Goal: Task Accomplishment & Management: Use online tool/utility

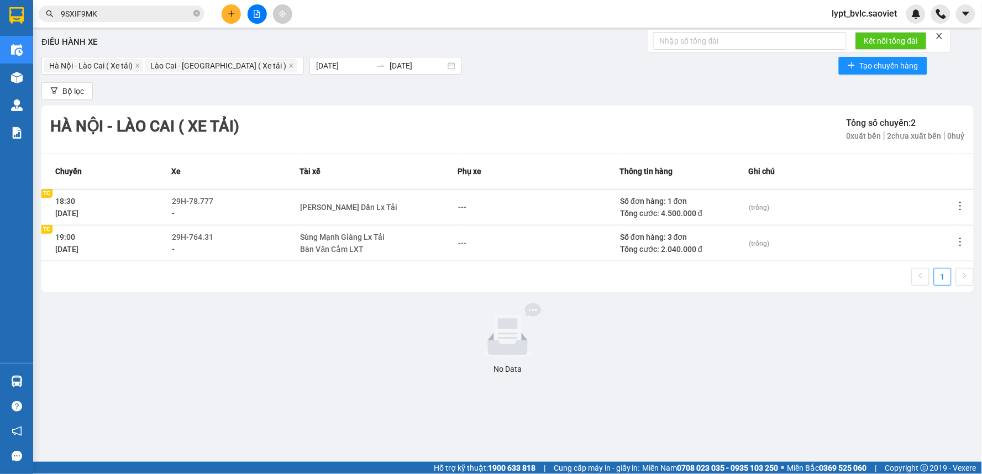
click at [255, 13] on icon "file-add" at bounding box center [257, 14] width 8 height 8
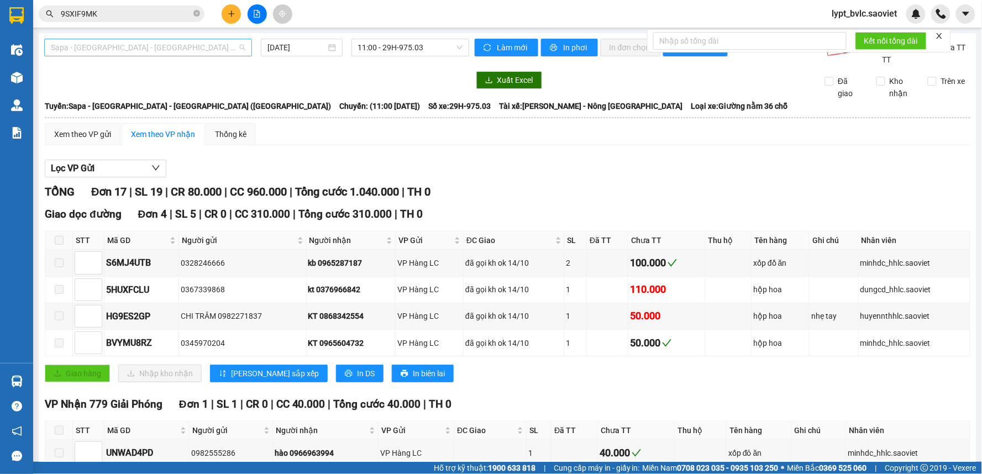
click at [162, 49] on span "Sapa - [GEOGRAPHIC_DATA] - [GEOGRAPHIC_DATA] ([GEOGRAPHIC_DATA])" at bounding box center [148, 47] width 194 height 17
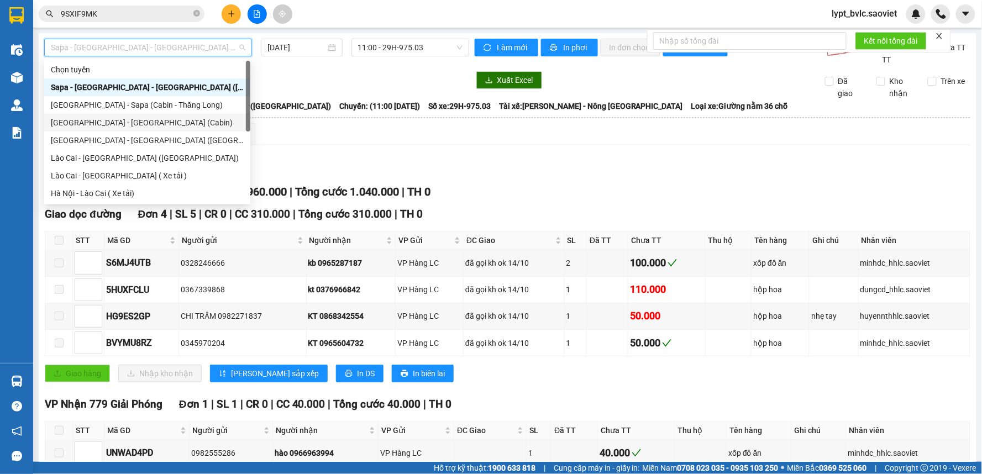
click at [128, 120] on div "[GEOGRAPHIC_DATA] - [GEOGRAPHIC_DATA] (Cabin)" at bounding box center [147, 123] width 193 height 12
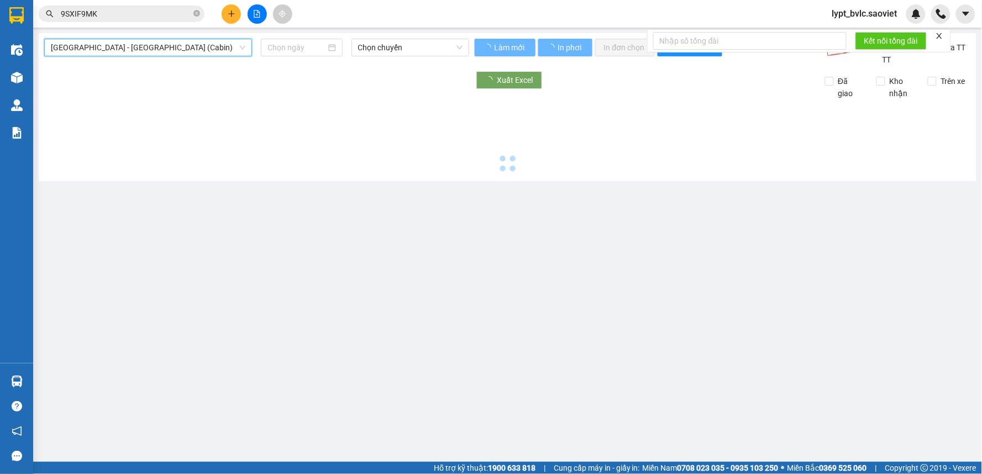
type input "[DATE]"
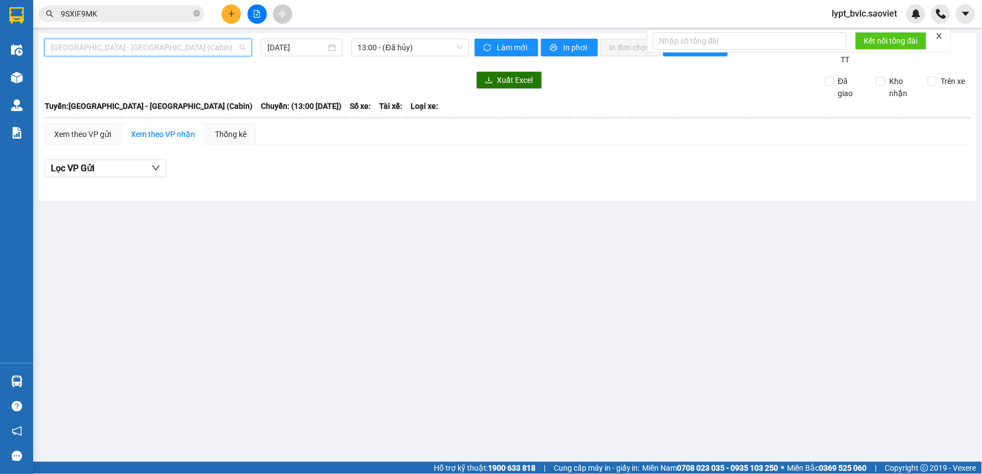
click at [145, 46] on span "[GEOGRAPHIC_DATA] - [GEOGRAPHIC_DATA] (Cabin)" at bounding box center [148, 47] width 194 height 17
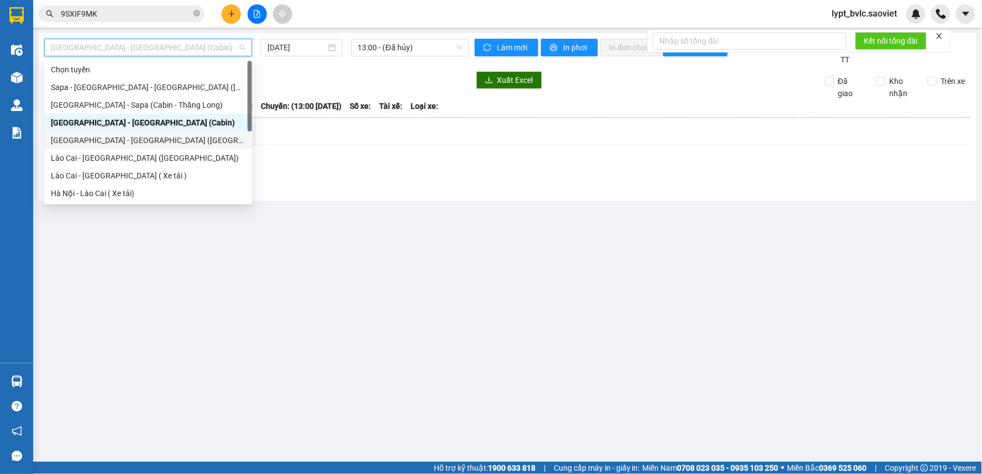
click at [118, 143] on div "[GEOGRAPHIC_DATA] - [GEOGRAPHIC_DATA] ([GEOGRAPHIC_DATA])" at bounding box center [148, 140] width 194 height 12
type input "[DATE]"
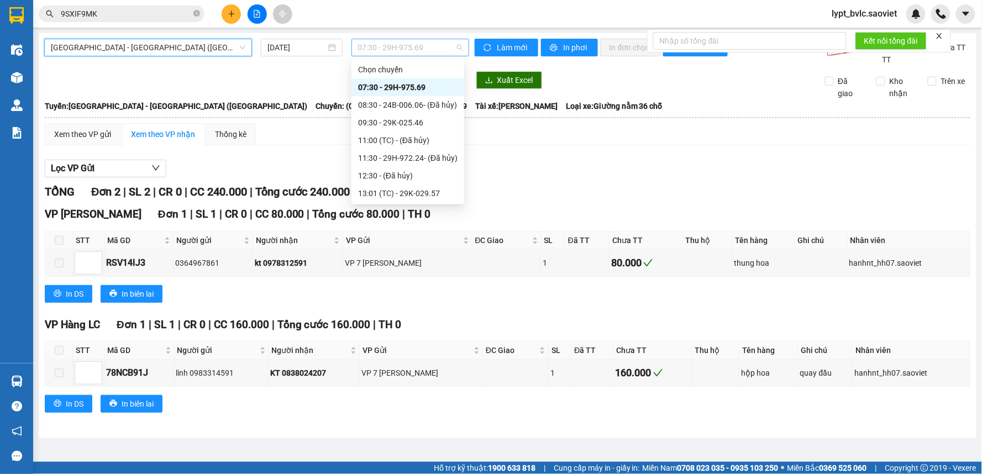
click at [383, 47] on span "07:30 - 29H-975.69" at bounding box center [410, 47] width 104 height 17
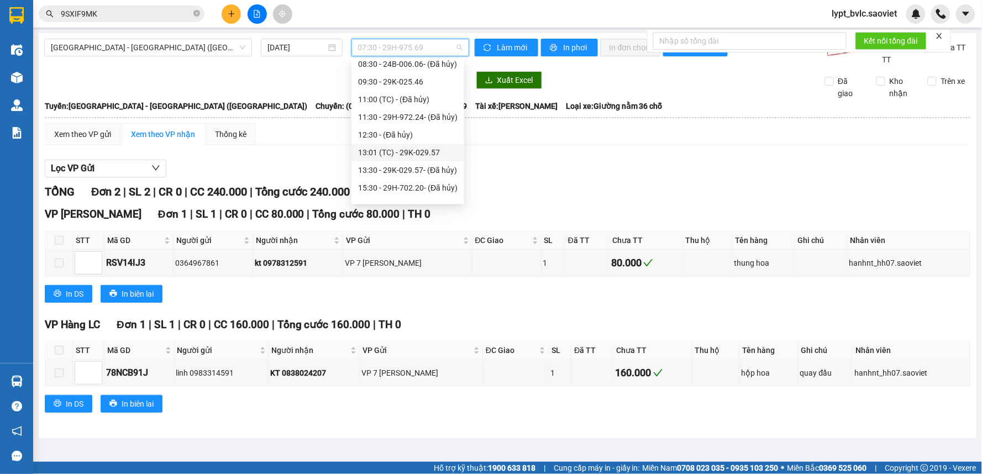
scroll to position [61, 0]
click at [378, 181] on div "16:30 - 29H-702.20" at bounding box center [407, 185] width 99 height 12
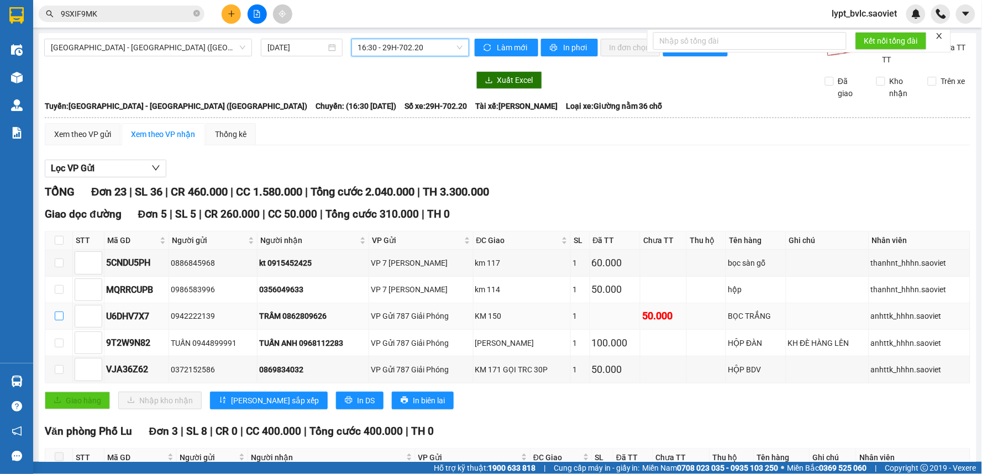
click at [56, 319] on input "checkbox" at bounding box center [59, 316] width 9 height 9
checkbox input "true"
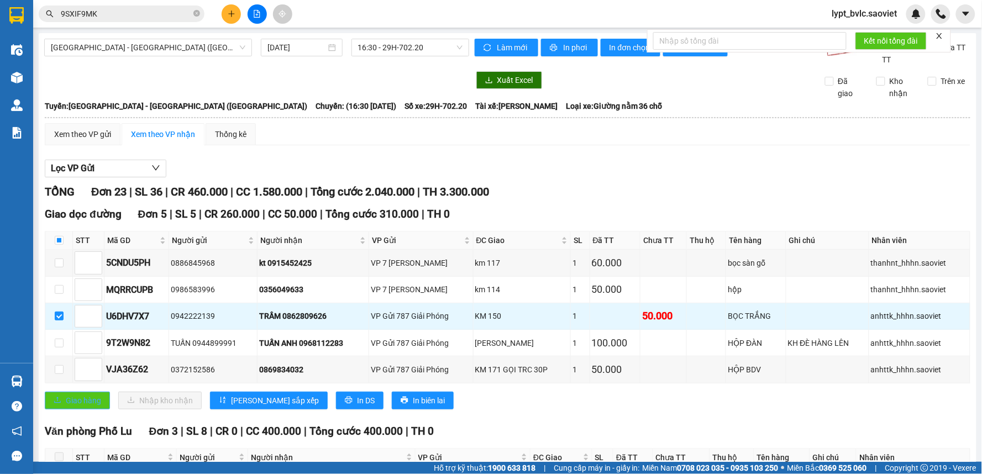
click at [89, 400] on span "Giao hàng" at bounding box center [83, 401] width 35 height 12
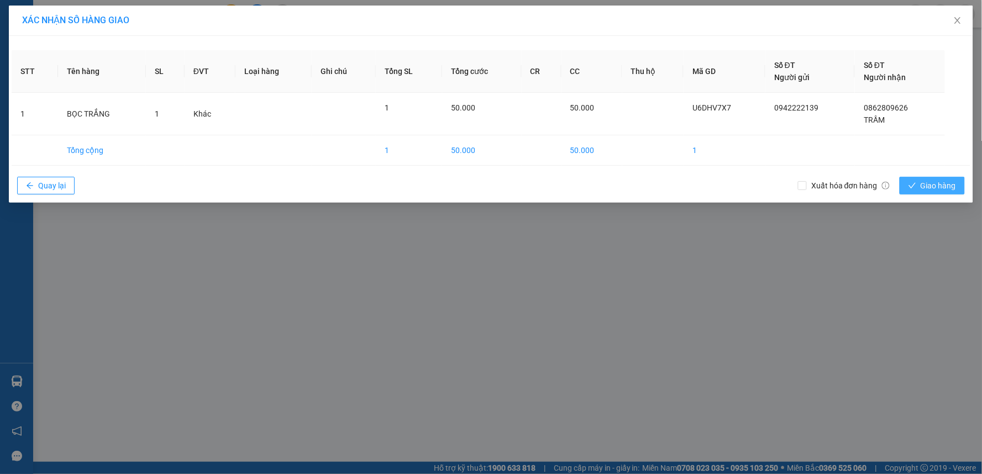
click at [912, 192] on button "Giao hàng" at bounding box center [932, 186] width 65 height 18
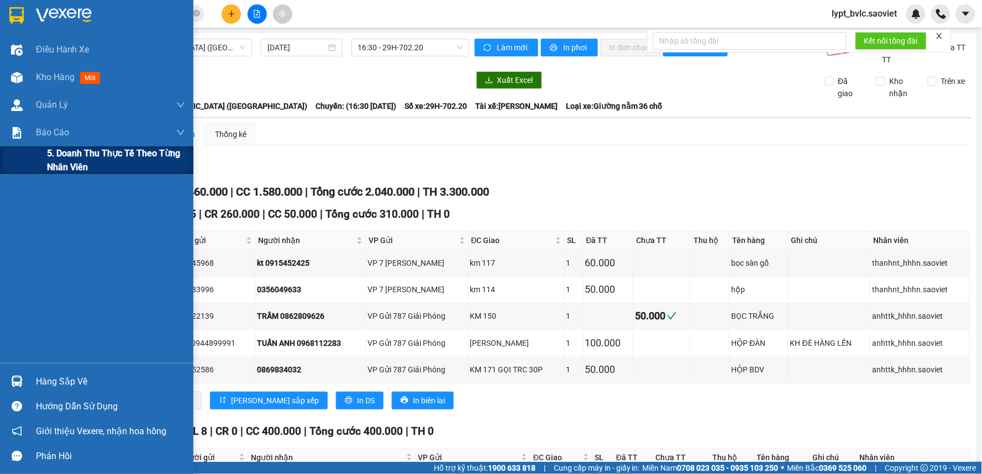
click at [51, 158] on span "5. Doanh thu thực tế theo từng nhân viên" at bounding box center [116, 160] width 138 height 28
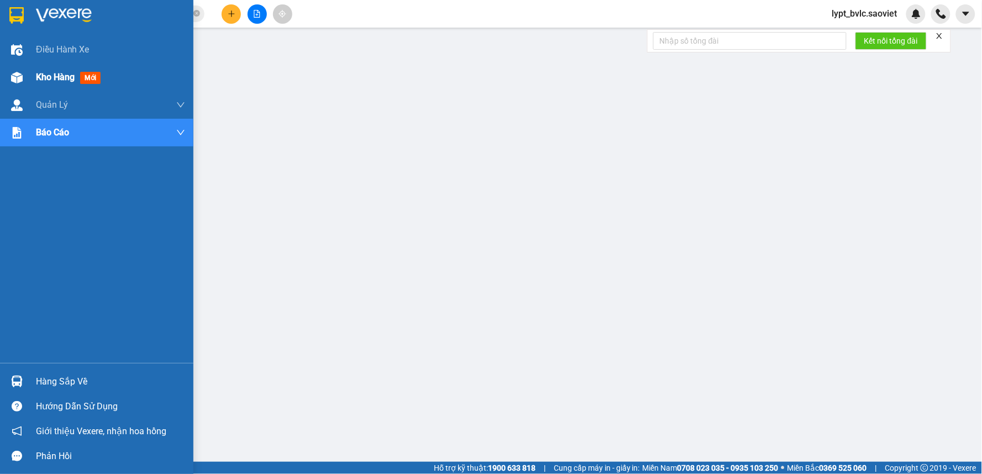
click at [41, 77] on span "Kho hàng" at bounding box center [55, 77] width 39 height 10
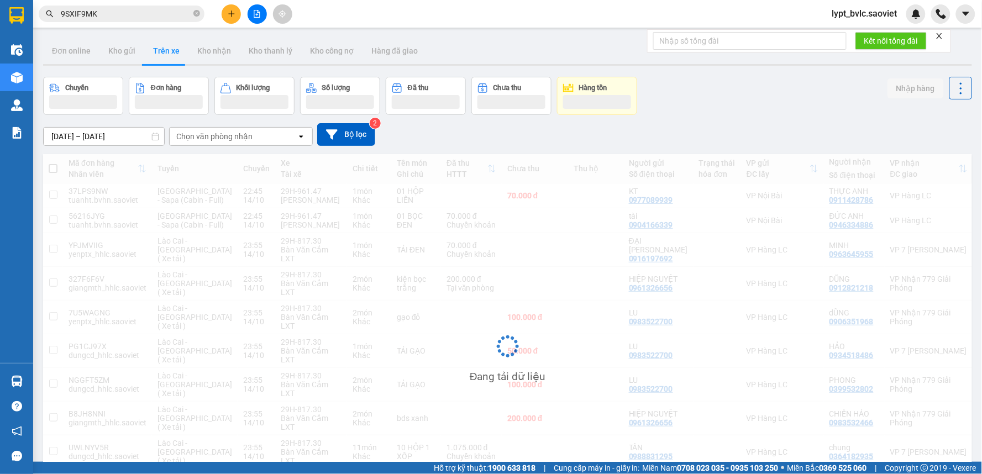
click at [166, 49] on button "Trên xe" at bounding box center [166, 51] width 44 height 27
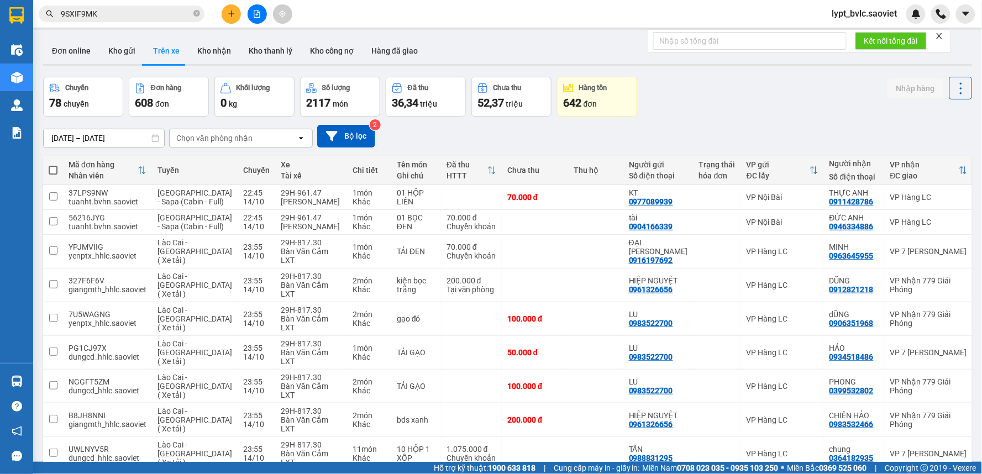
click at [165, 50] on button "Trên xe" at bounding box center [166, 51] width 44 height 27
click at [108, 136] on input "[DATE] – [DATE]" at bounding box center [104, 138] width 120 height 18
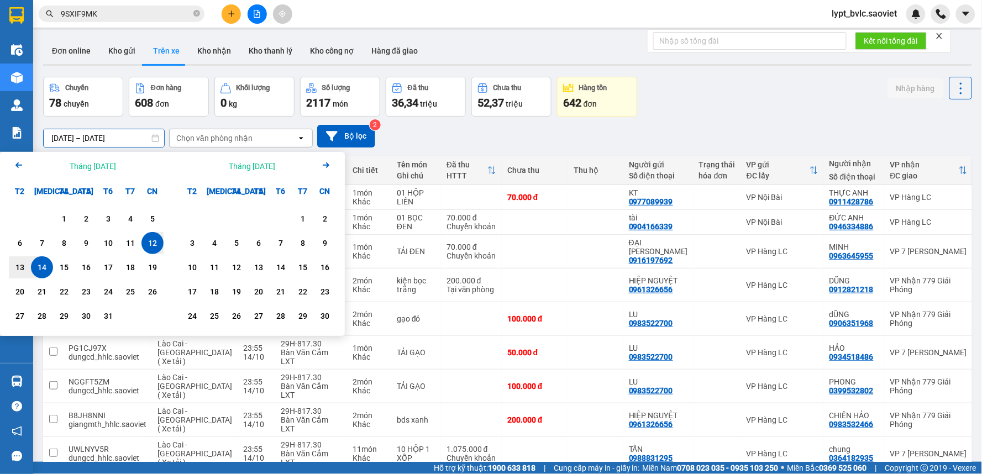
click at [154, 244] on div "12" at bounding box center [152, 242] width 15 height 13
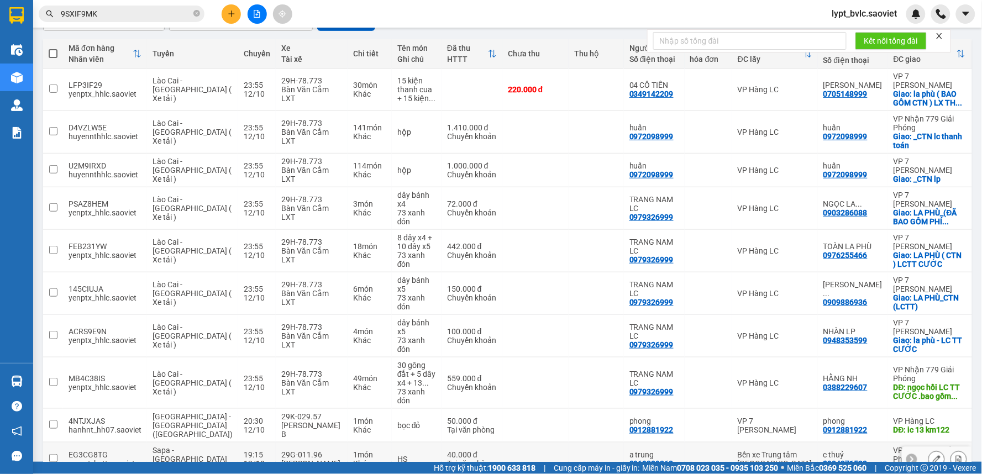
scroll to position [177, 0]
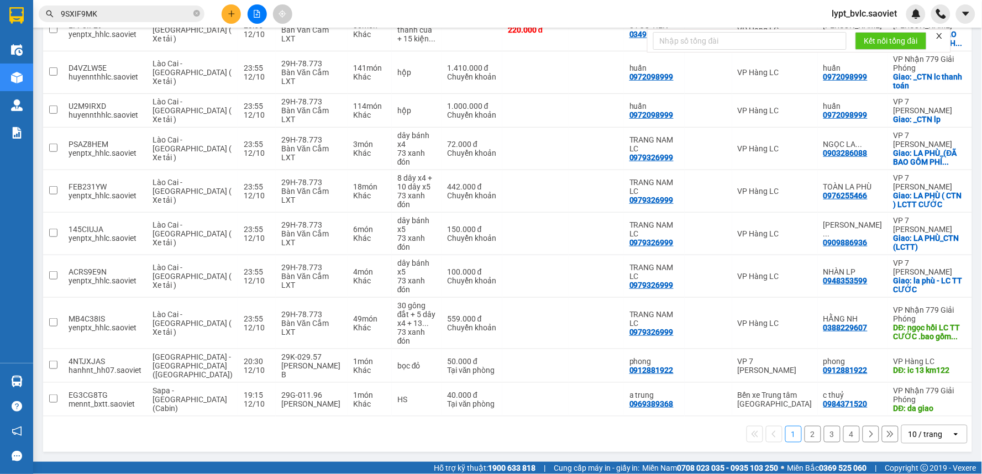
click at [908, 432] on div "10 / trang" at bounding box center [925, 434] width 34 height 11
click at [908, 412] on span "100 / trang" at bounding box center [921, 411] width 40 height 11
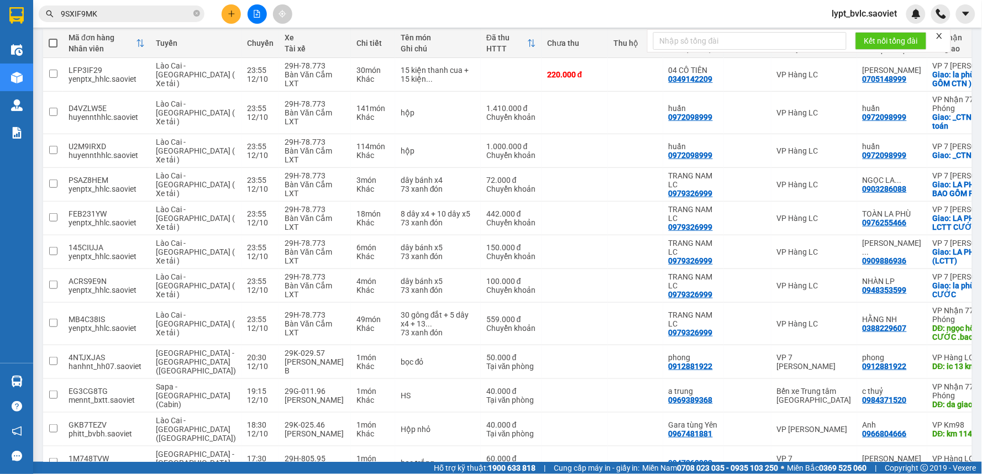
scroll to position [0, 0]
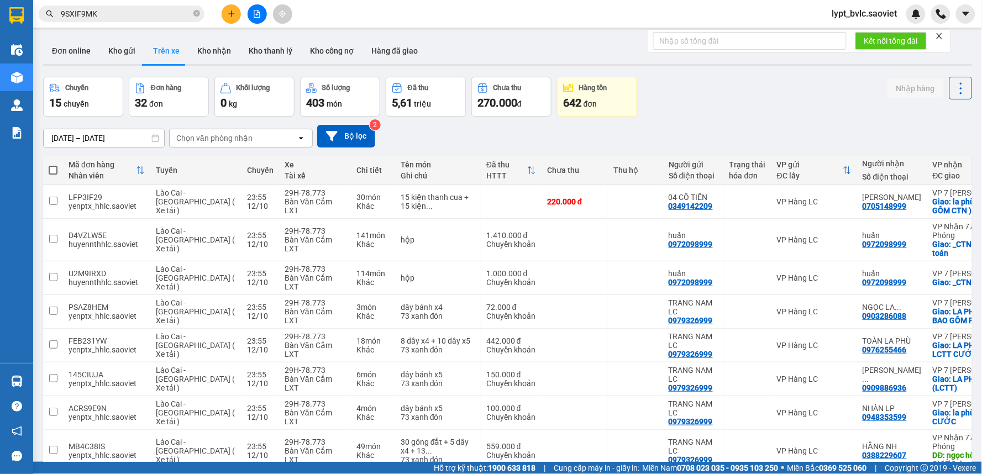
click at [113, 137] on input "[DATE] – [DATE]" at bounding box center [104, 138] width 120 height 18
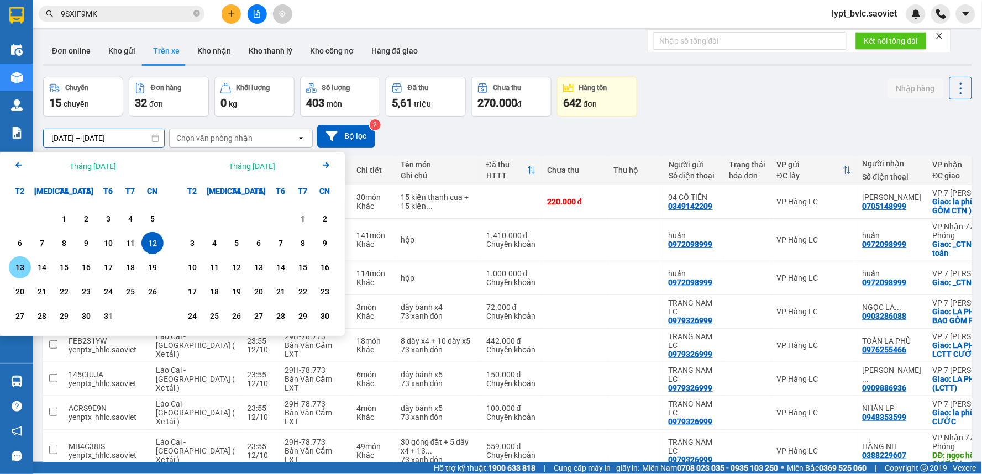
click at [15, 261] on div "13" at bounding box center [19, 267] width 15 height 13
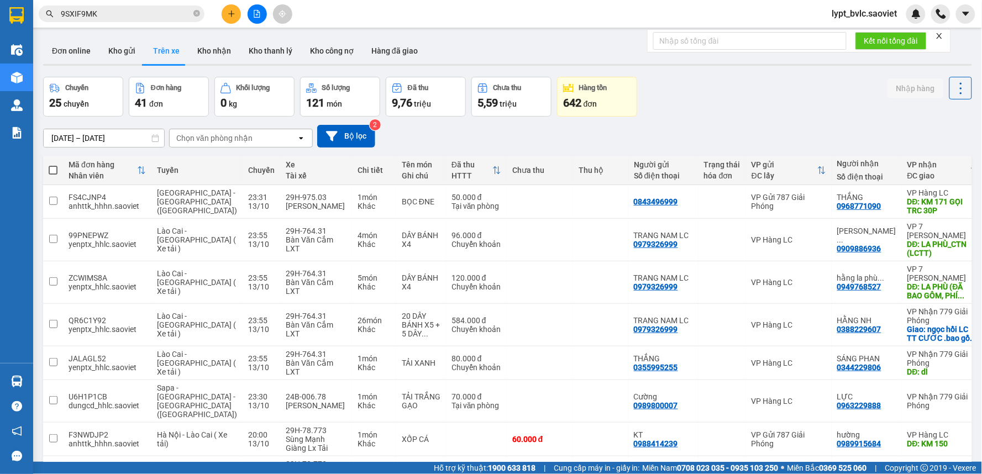
click at [117, 137] on input "[DATE] – [DATE]" at bounding box center [104, 138] width 120 height 18
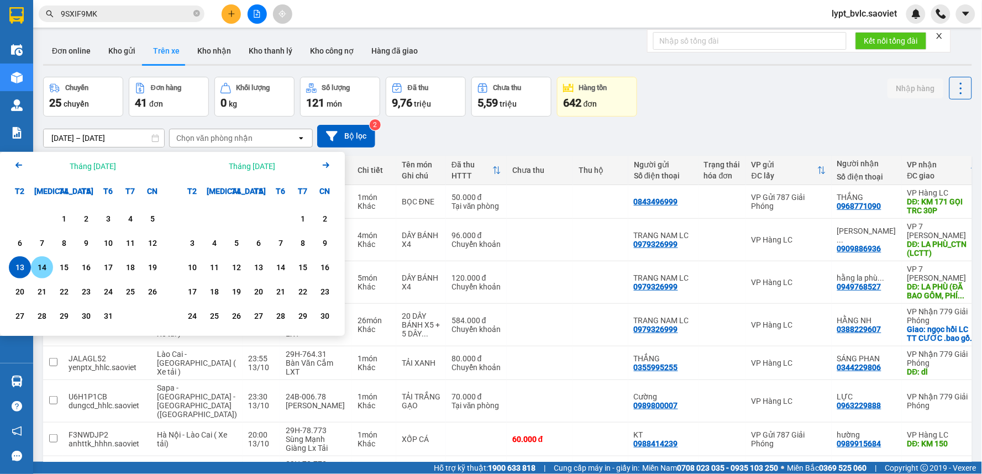
click at [50, 272] on div "14" at bounding box center [42, 267] width 22 height 22
click at [47, 268] on div "14" at bounding box center [41, 267] width 15 height 13
type input "[DATE] – [DATE]"
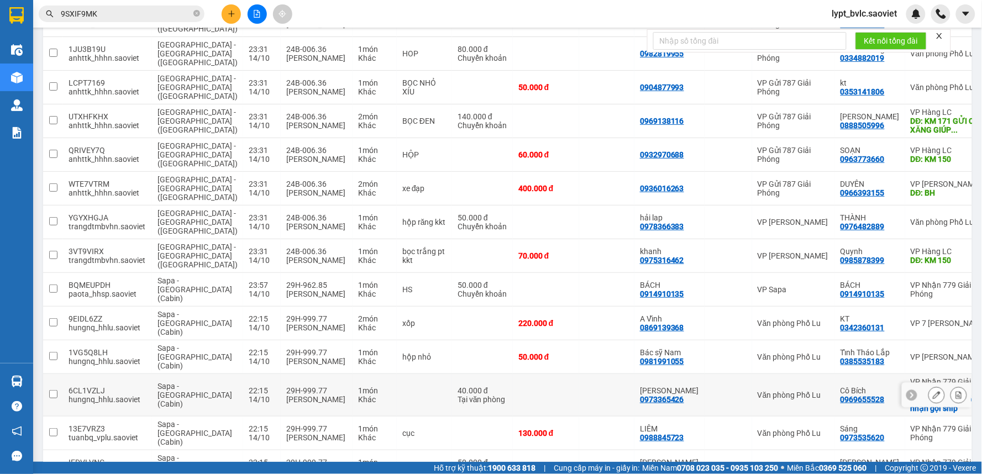
scroll to position [2620, 0]
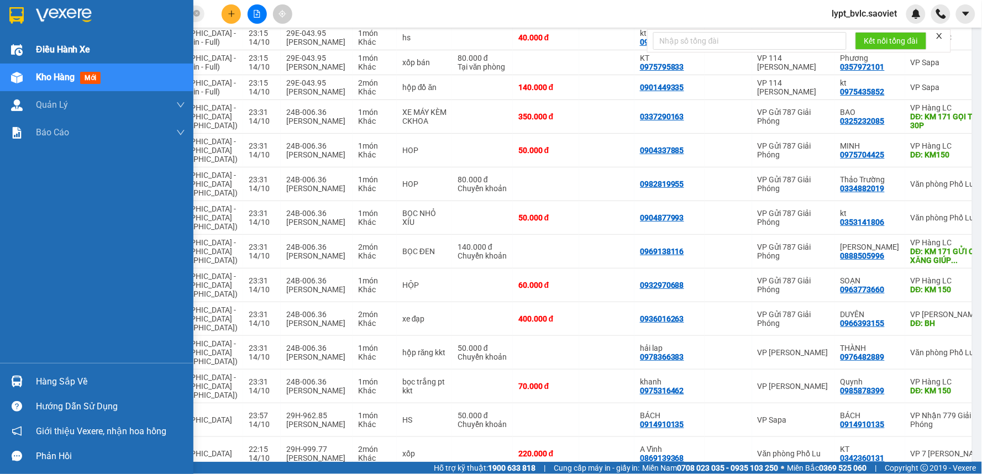
click at [61, 54] on span "Điều hành xe" at bounding box center [63, 50] width 55 height 14
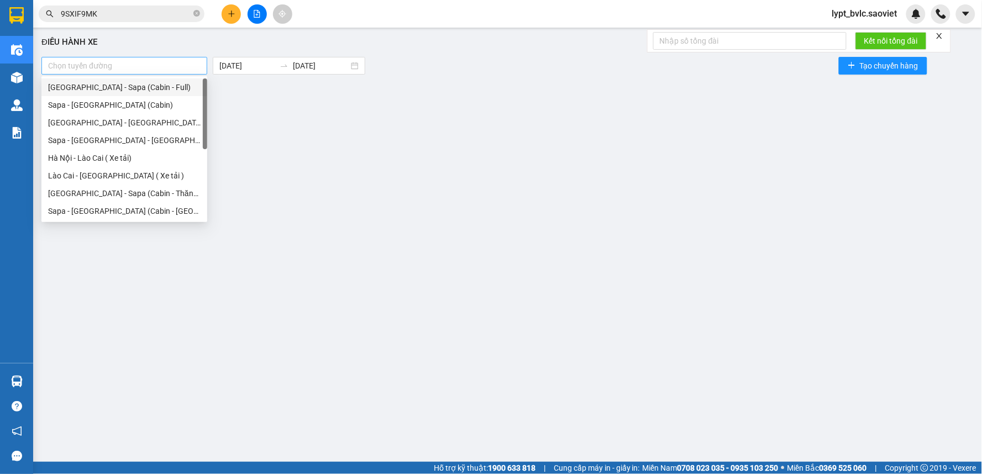
click at [136, 69] on div at bounding box center [124, 65] width 160 height 13
click at [296, 148] on div "Điều hành xe Chọn tuyến đường [DATE] [DATE] Tạo chuyến hàng Bộ lọc" at bounding box center [508, 239] width 938 height 412
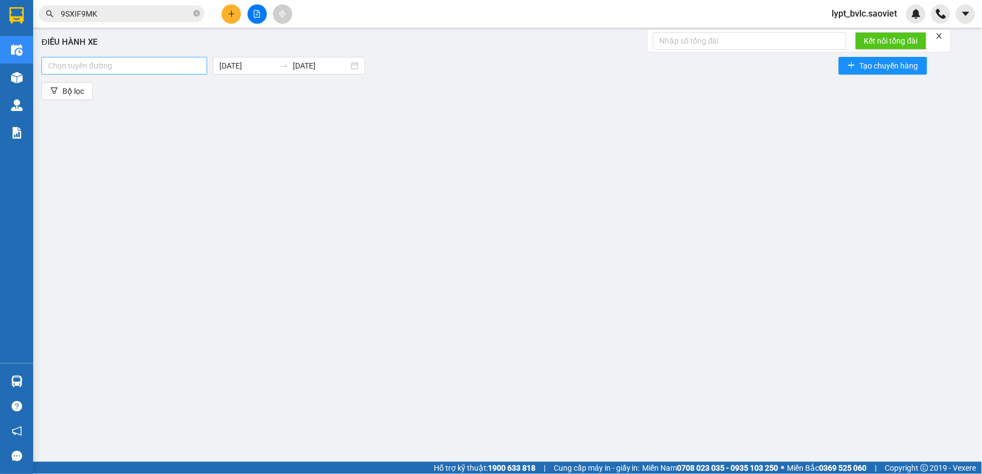
click at [114, 67] on div at bounding box center [124, 65] width 160 height 13
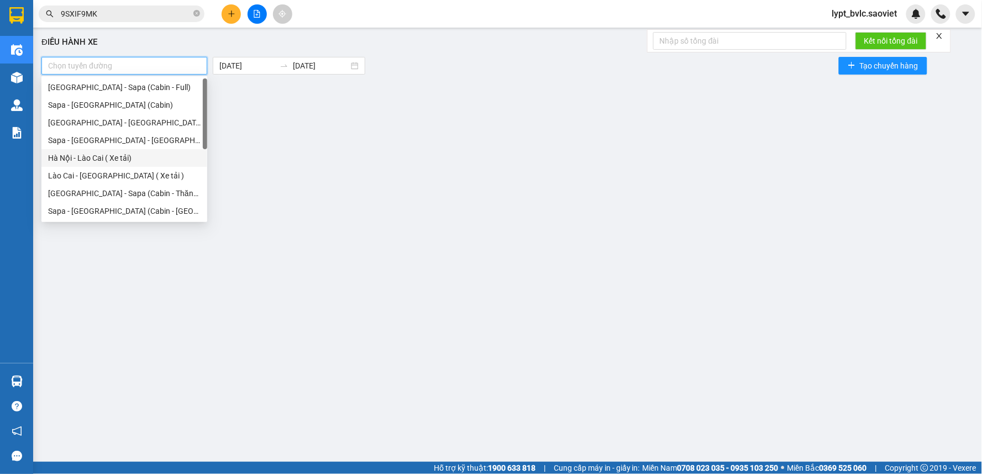
click at [116, 158] on div "Hà Nội - Lào Cai ( Xe tải)" at bounding box center [124, 158] width 153 height 12
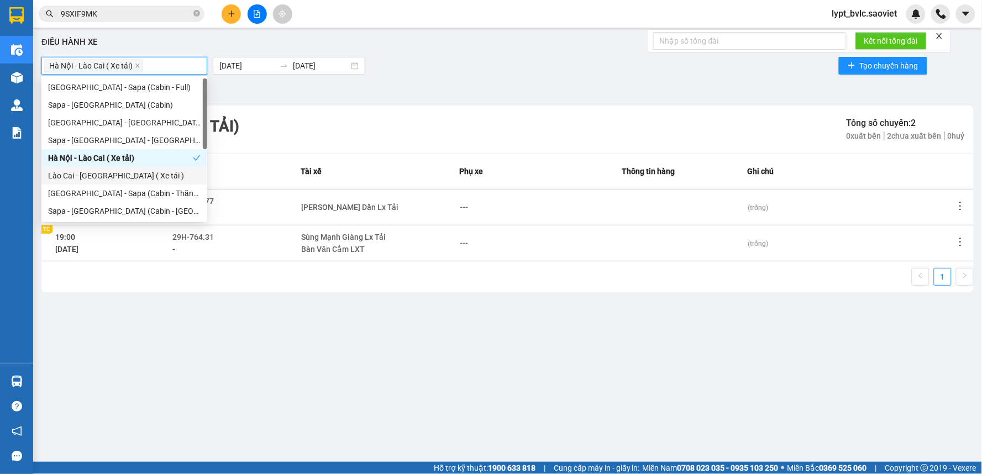
click at [117, 173] on div "Lào Cai - [GEOGRAPHIC_DATA] ( Xe tải )" at bounding box center [124, 176] width 153 height 12
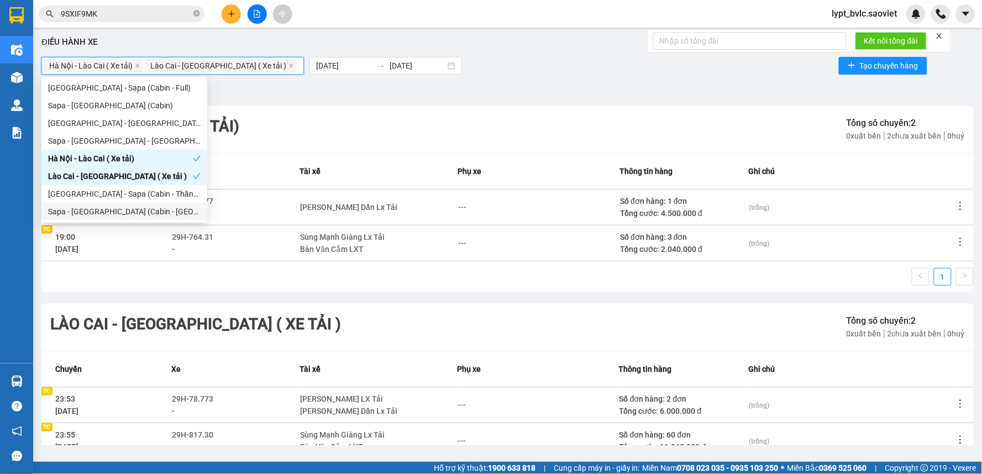
scroll to position [57, 0]
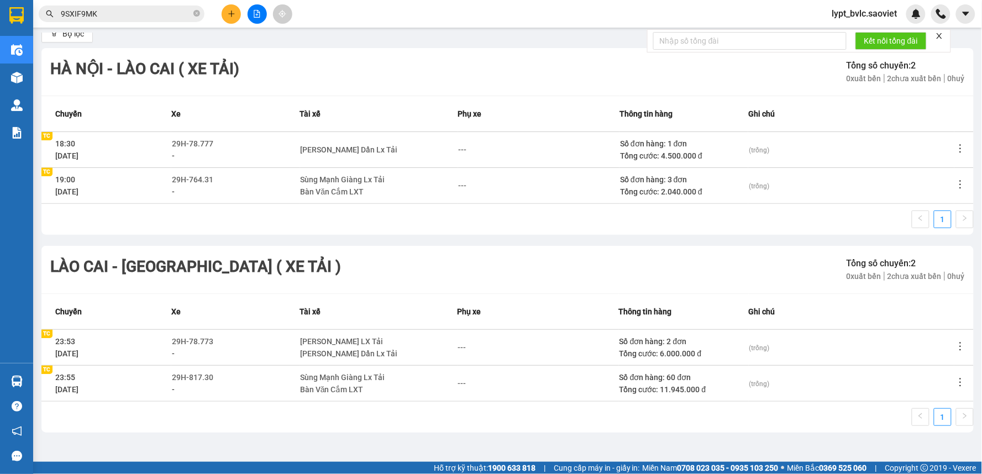
click at [255, 17] on icon "file-add" at bounding box center [257, 14] width 8 height 8
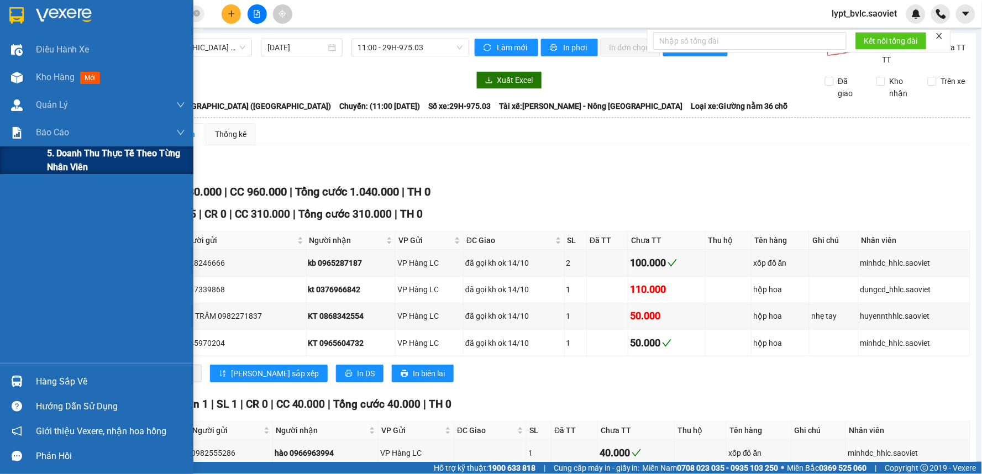
click at [72, 165] on span "5. Doanh thu thực tế theo từng nhân viên" at bounding box center [116, 160] width 138 height 28
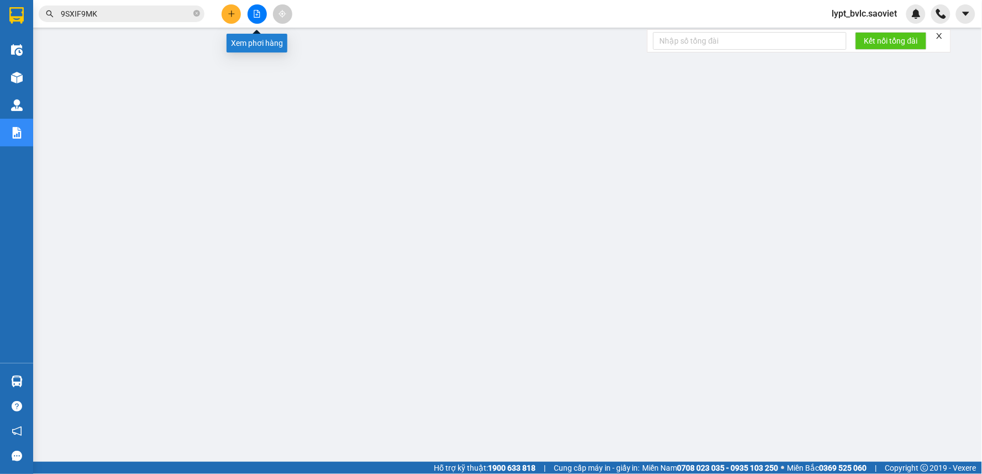
click at [252, 14] on button at bounding box center [257, 13] width 19 height 19
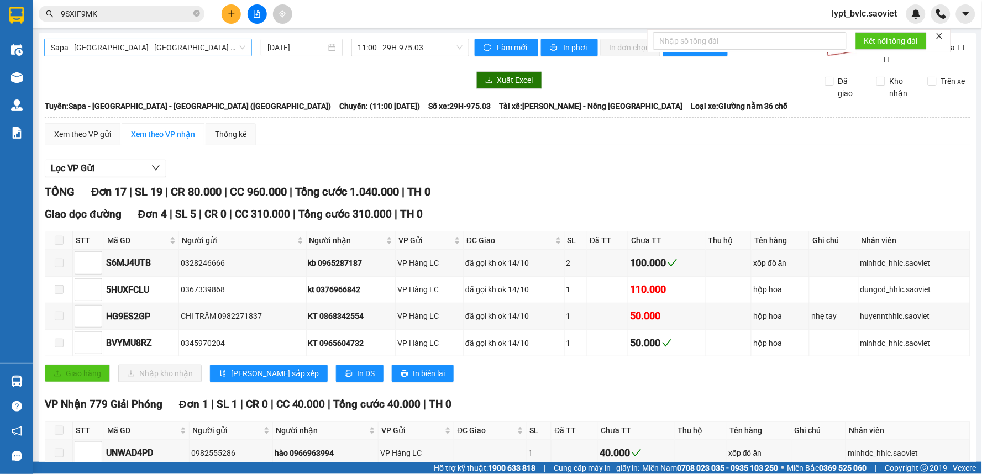
click at [114, 49] on span "Sapa - [GEOGRAPHIC_DATA] - [GEOGRAPHIC_DATA] ([GEOGRAPHIC_DATA])" at bounding box center [148, 47] width 194 height 17
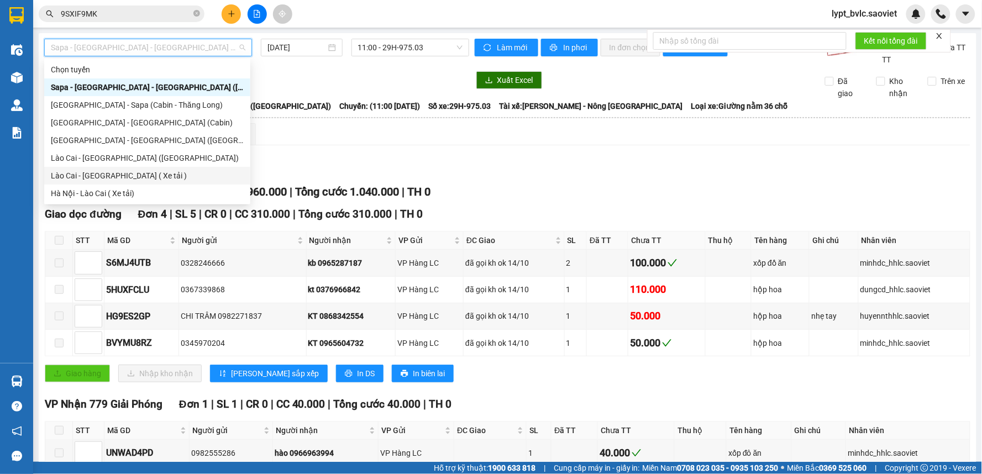
click at [117, 176] on div "Lào Cai - [GEOGRAPHIC_DATA] ( Xe tải )" at bounding box center [147, 176] width 193 height 12
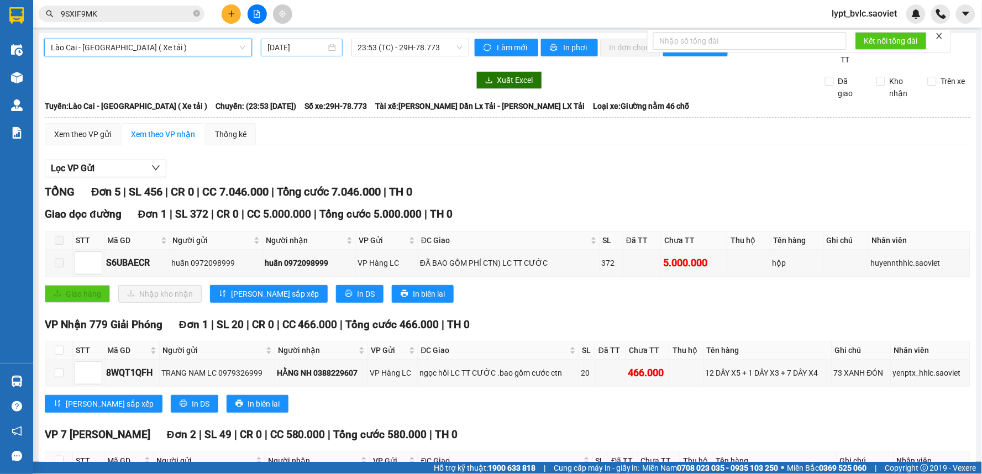
click at [295, 51] on input "[DATE]" at bounding box center [296, 47] width 58 height 12
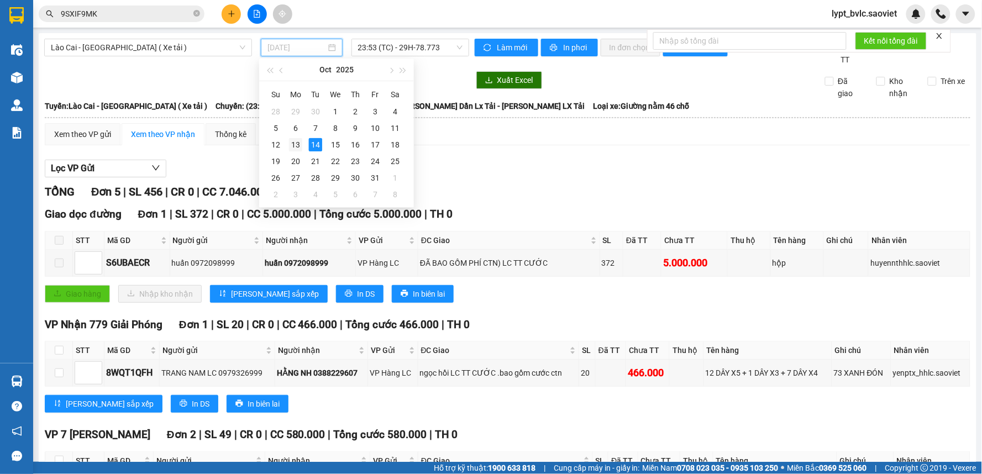
click at [294, 146] on div "13" at bounding box center [295, 144] width 13 height 13
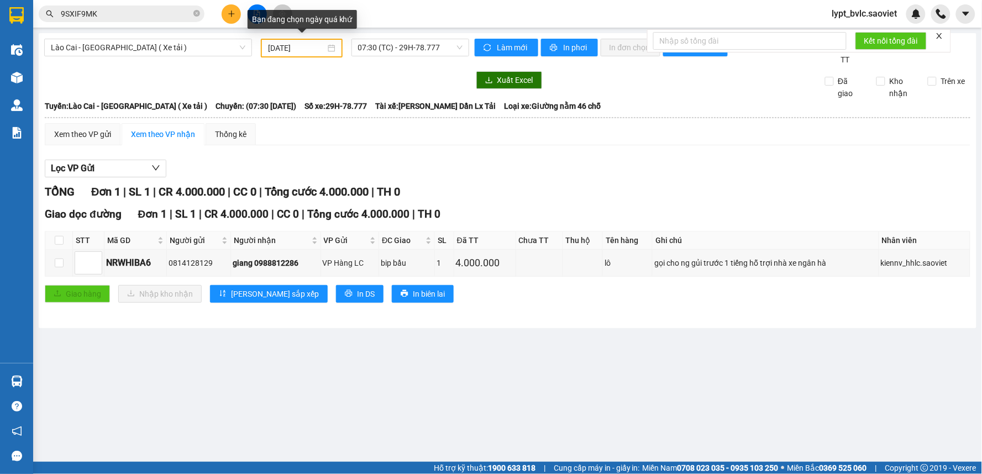
click at [307, 52] on input "[DATE]" at bounding box center [296, 48] width 57 height 12
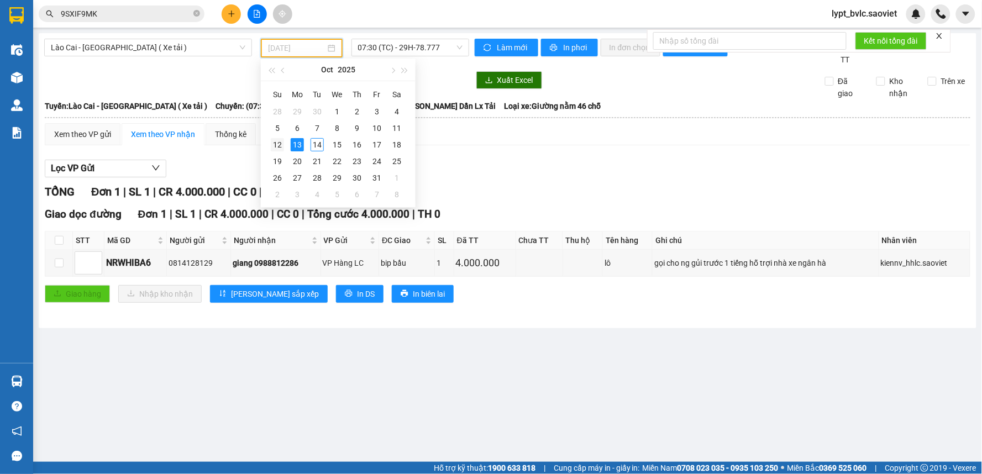
click at [280, 145] on div "12" at bounding box center [277, 144] width 13 height 13
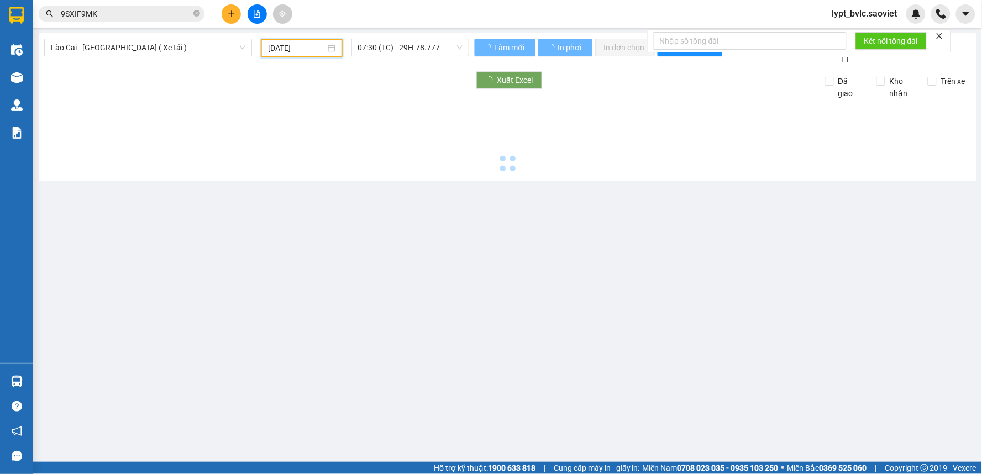
type input "[DATE]"
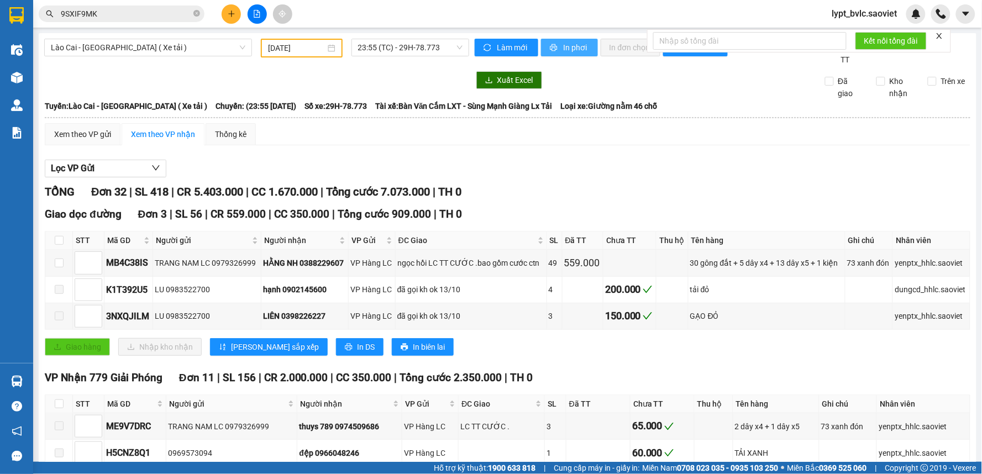
click at [574, 44] on span "In phơi" at bounding box center [576, 47] width 25 height 12
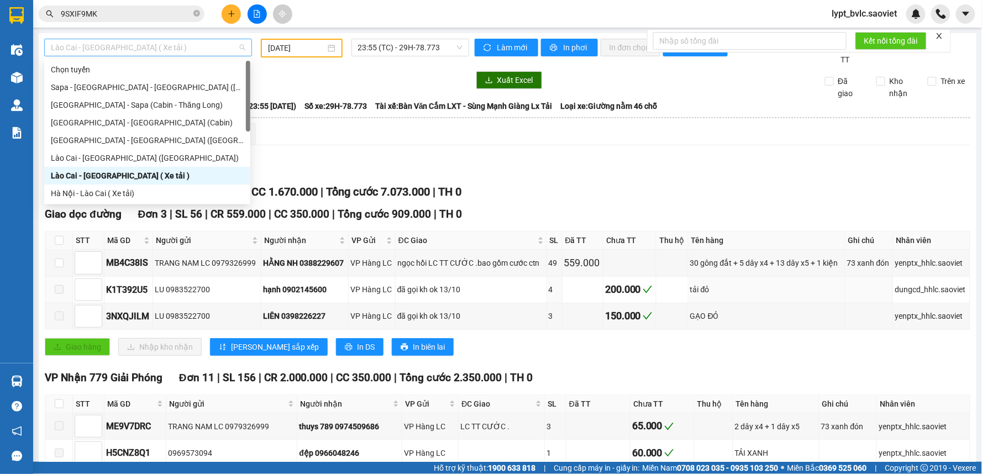
click at [117, 48] on span "Lào Cai - [GEOGRAPHIC_DATA] ( Xe tải )" at bounding box center [148, 47] width 194 height 17
click at [83, 195] on div "Hà Nội - Lào Cai ( Xe tải)" at bounding box center [147, 193] width 193 height 12
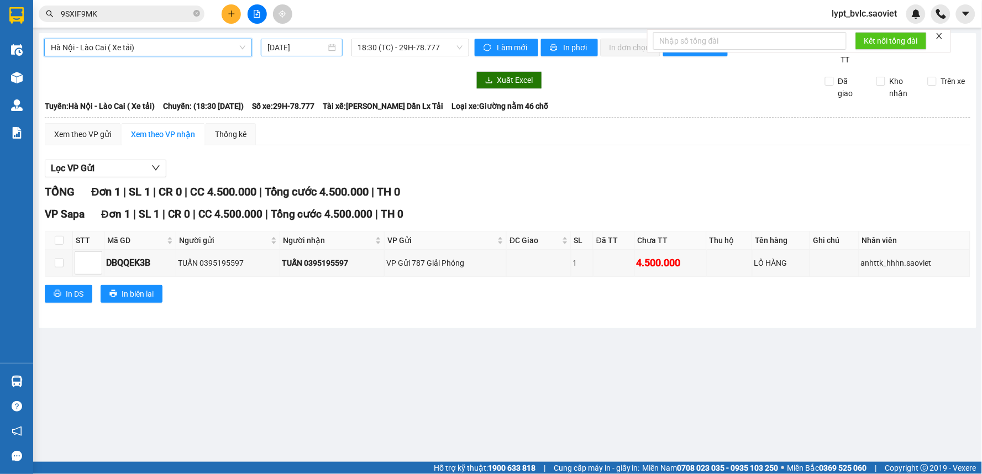
click at [303, 50] on input "[DATE]" at bounding box center [296, 47] width 58 height 12
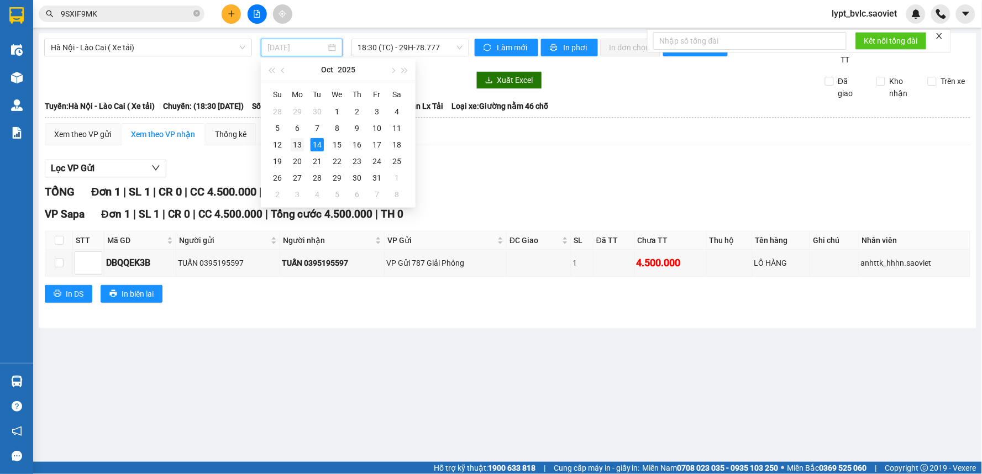
click at [297, 143] on div "13" at bounding box center [297, 144] width 13 height 13
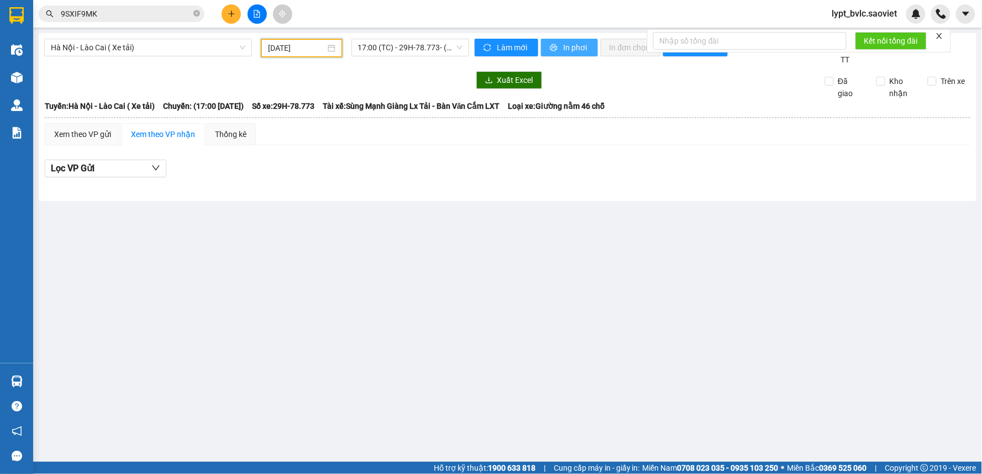
click at [581, 47] on span "In phơi" at bounding box center [576, 47] width 25 height 12
click at [278, 47] on input "[DATE]" at bounding box center [296, 48] width 57 height 12
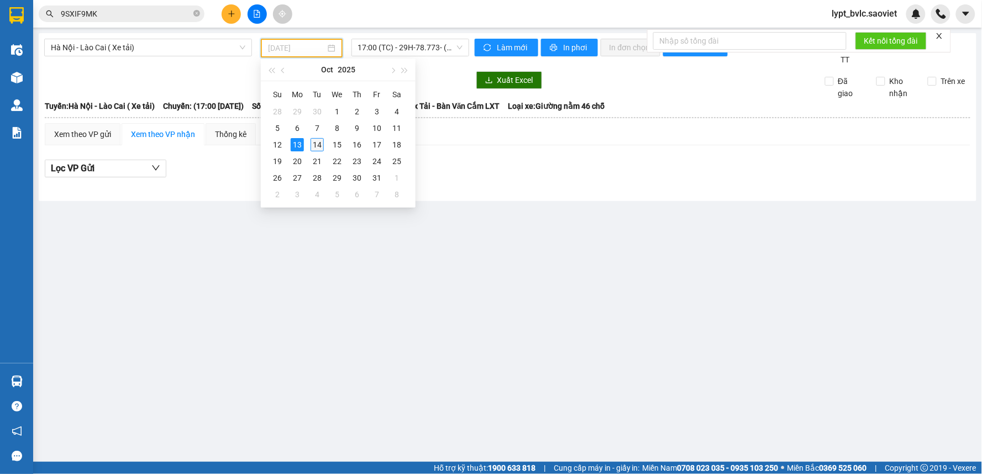
click at [311, 146] on div "14" at bounding box center [317, 144] width 13 height 13
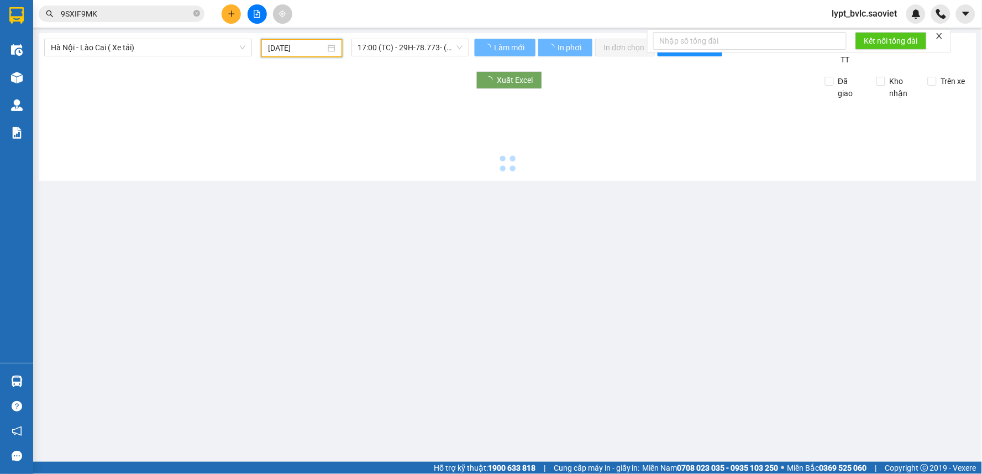
type input "[DATE]"
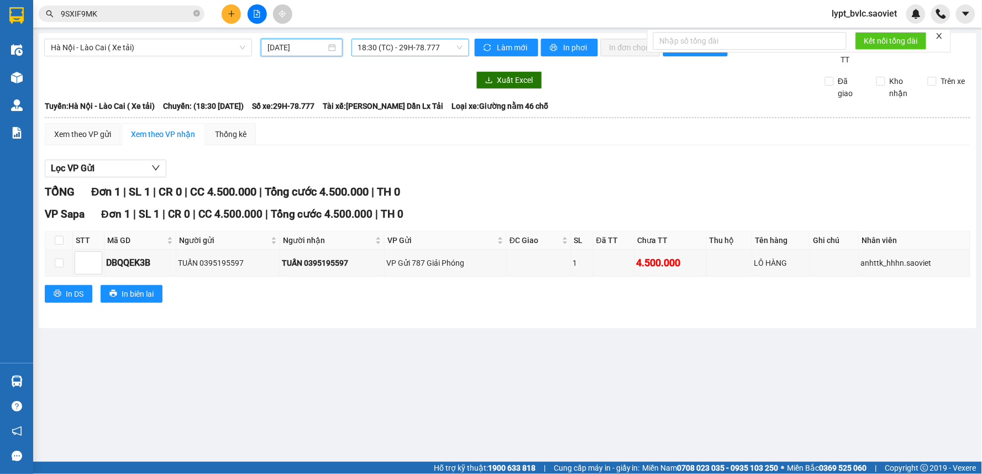
click at [428, 48] on span "18:30 (TC) - 29H-78.777" at bounding box center [410, 47] width 104 height 17
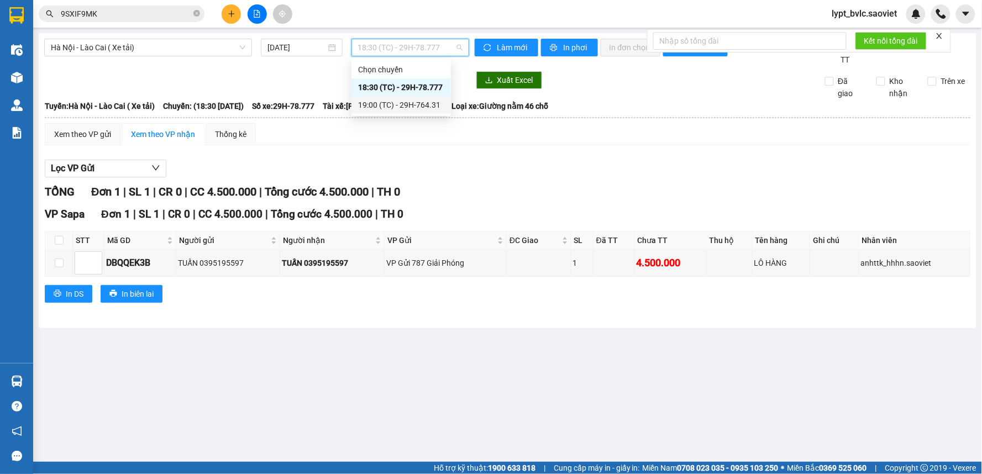
click at [430, 108] on div "19:00 (TC) - 29H-764.31" at bounding box center [401, 105] width 86 height 12
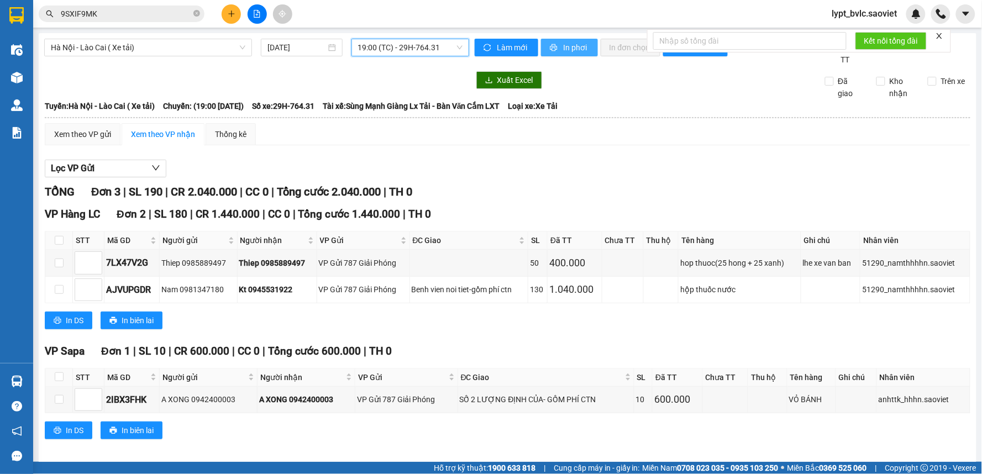
click at [575, 46] on span "In phơi" at bounding box center [576, 47] width 25 height 12
click at [514, 191] on div "TỔNG Đơn 3 | SL 190 | CR 2.040.000 | CC 0 | Tổng cước 2.040.000 | TH 0" at bounding box center [508, 191] width 926 height 17
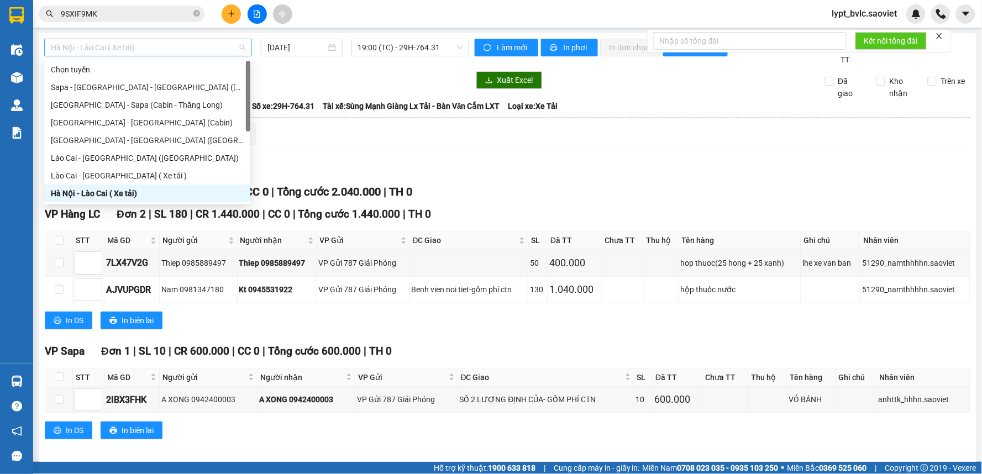
click at [100, 41] on span "Hà Nội - Lào Cai ( Xe tải)" at bounding box center [148, 47] width 194 height 17
click at [92, 174] on div "Lào Cai - [GEOGRAPHIC_DATA] ( Xe tải )" at bounding box center [147, 176] width 193 height 12
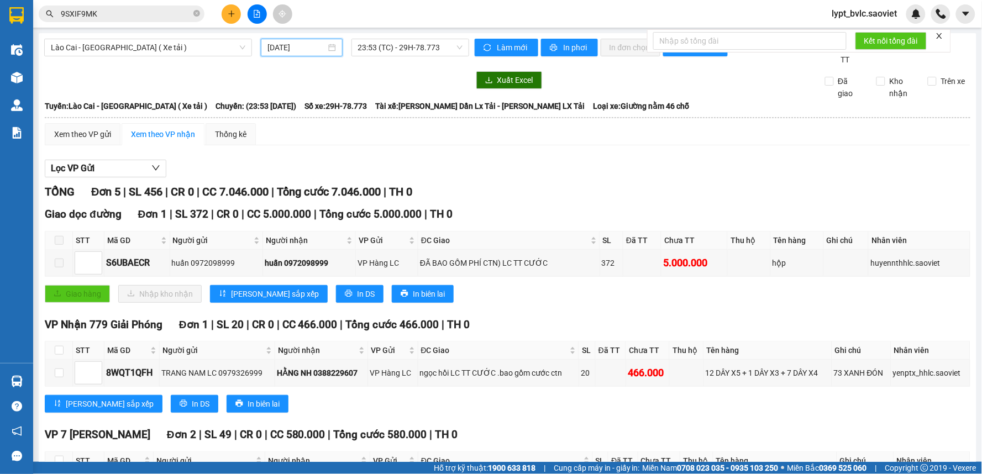
click at [310, 50] on input "[DATE]" at bounding box center [296, 47] width 58 height 12
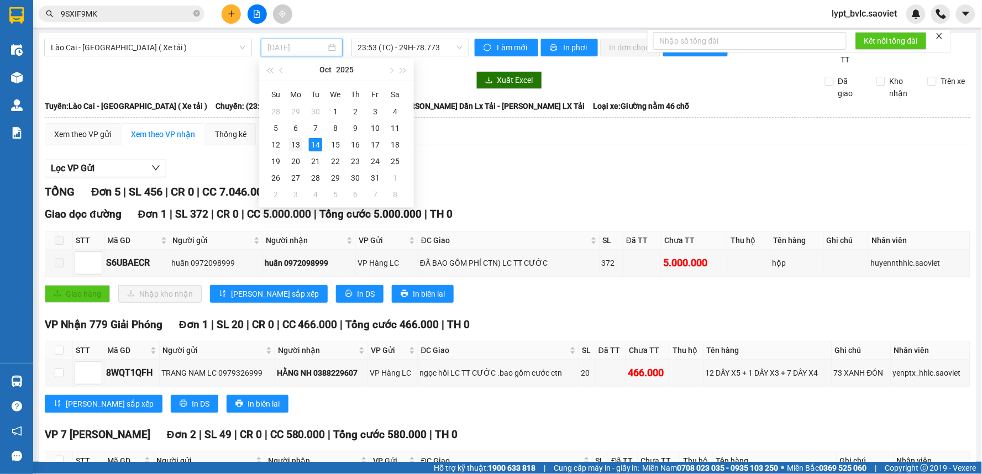
click at [295, 148] on div "13" at bounding box center [295, 144] width 13 height 13
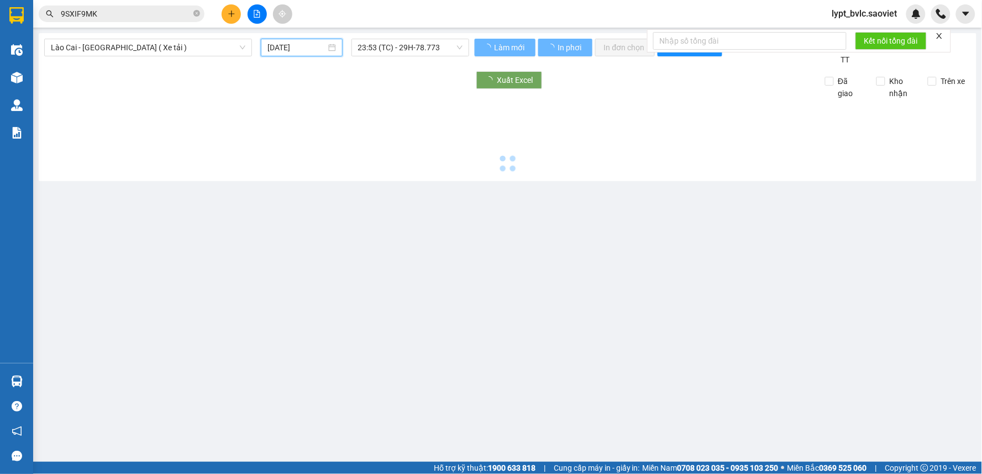
type input "[DATE]"
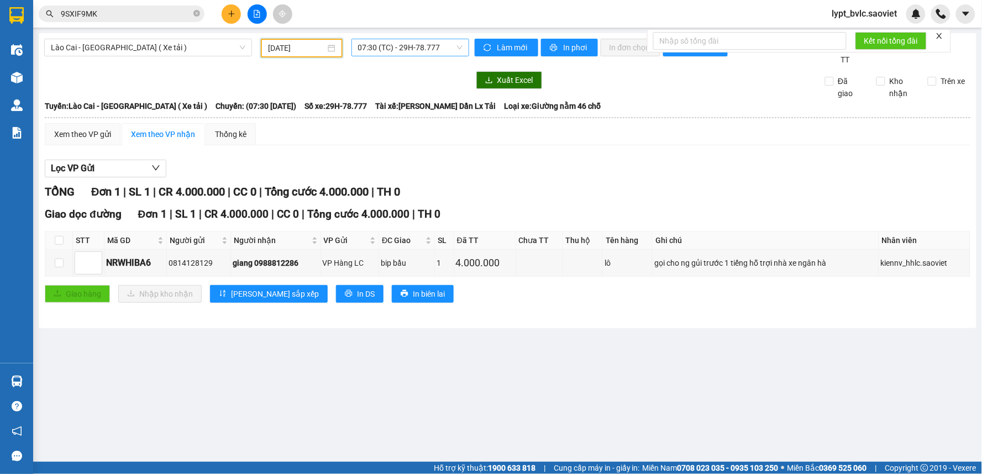
click at [433, 44] on span "07:30 (TC) - 29H-78.777" at bounding box center [410, 47] width 104 height 17
click at [417, 109] on div "23:55 (TC) - 29H-764.31" at bounding box center [401, 105] width 86 height 12
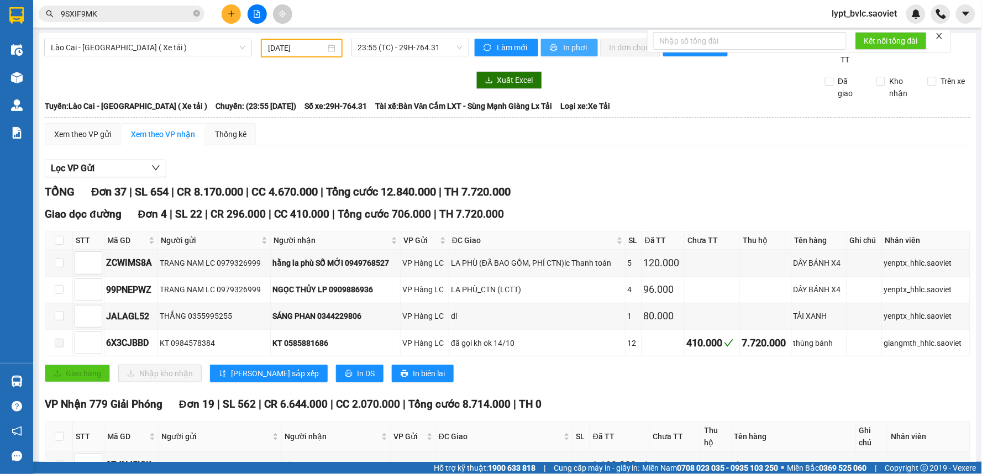
click at [566, 48] on span "In phơi" at bounding box center [576, 47] width 25 height 12
click at [180, 49] on span "Lào Cai - [GEOGRAPHIC_DATA] ( Xe tải )" at bounding box center [148, 47] width 194 height 17
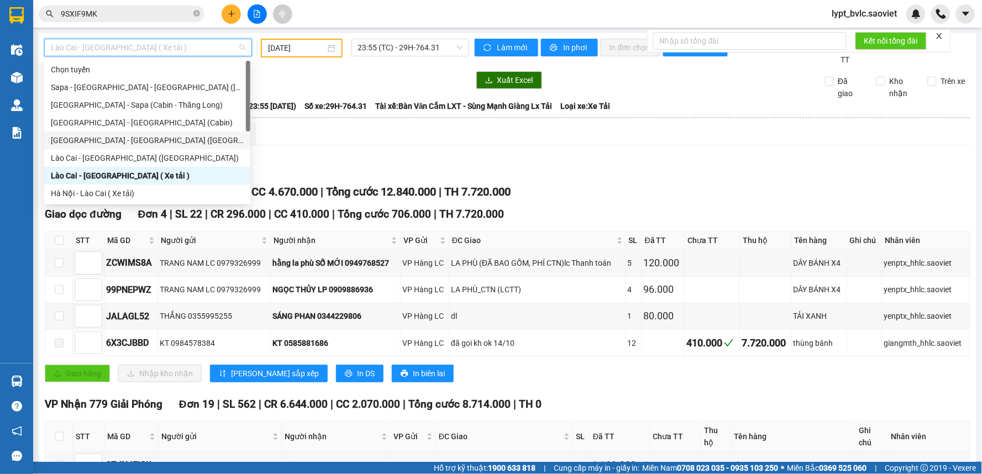
click at [129, 144] on div "[GEOGRAPHIC_DATA] - [GEOGRAPHIC_DATA] ([GEOGRAPHIC_DATA])" at bounding box center [147, 140] width 193 height 12
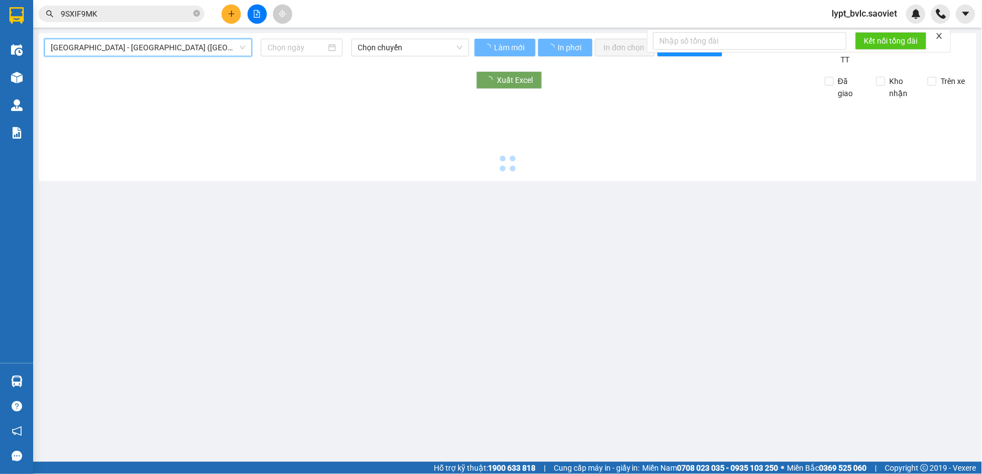
type input "[DATE]"
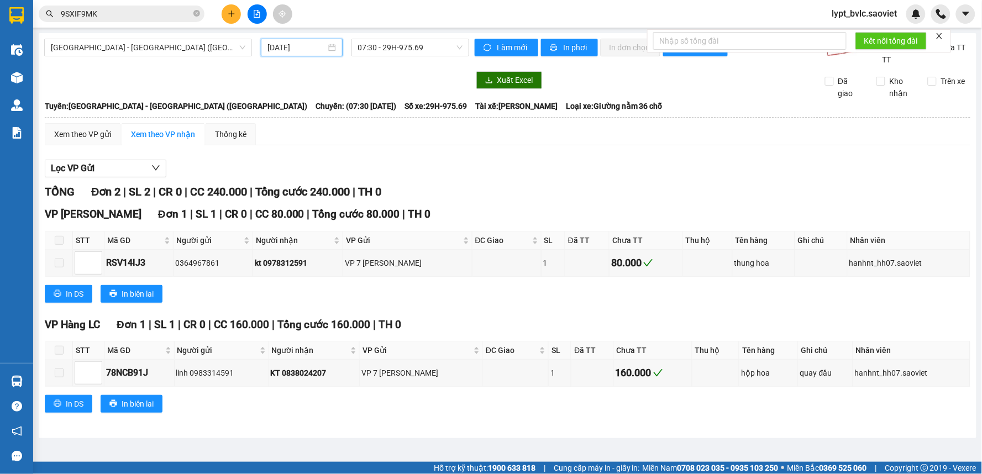
click at [310, 50] on input "[DATE]" at bounding box center [296, 47] width 58 height 12
click at [420, 54] on span "07:30 - 29H-975.69" at bounding box center [410, 47] width 104 height 17
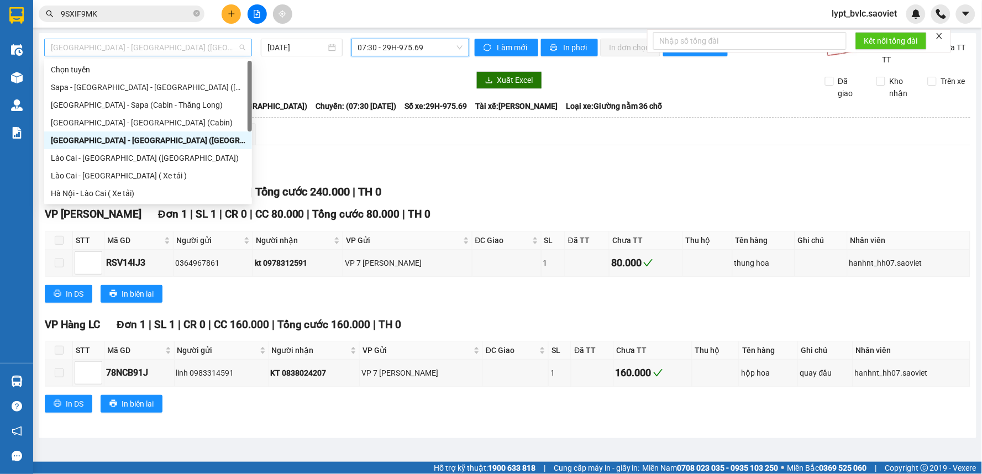
click at [141, 46] on span "[GEOGRAPHIC_DATA] - [GEOGRAPHIC_DATA] ([GEOGRAPHIC_DATA])" at bounding box center [148, 47] width 194 height 17
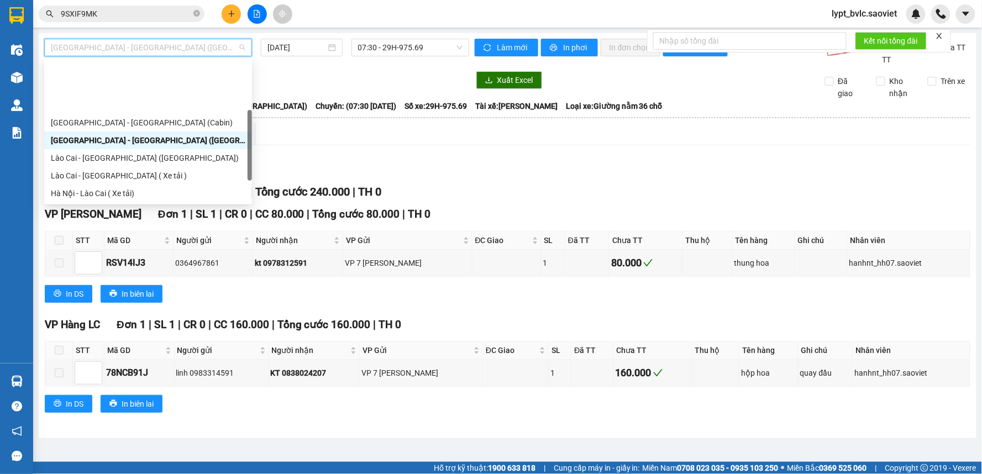
scroll to position [61, 0]
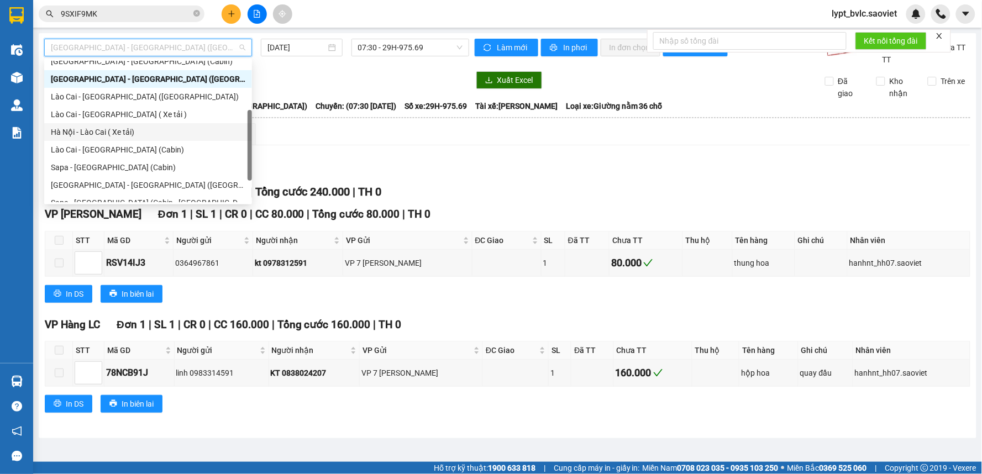
click at [123, 136] on div "Hà Nội - Lào Cai ( Xe tải)" at bounding box center [148, 132] width 194 height 12
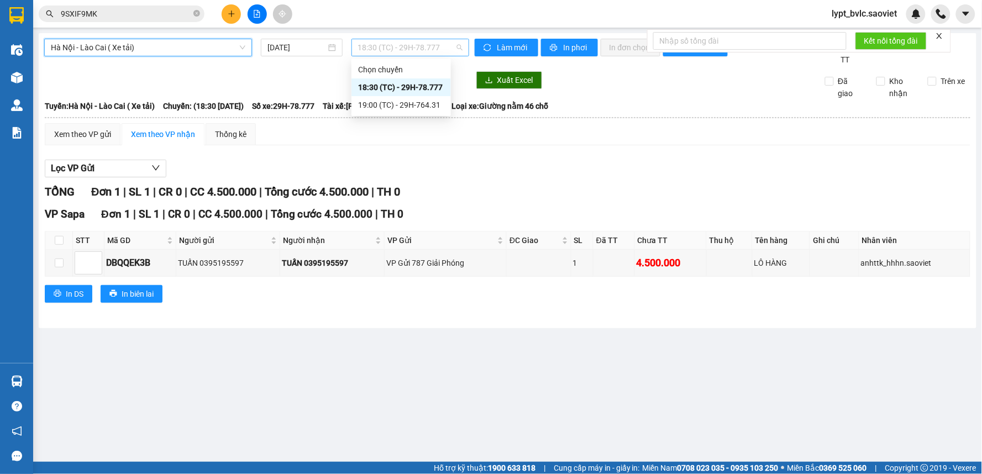
click at [409, 52] on span "18:30 (TC) - 29H-78.777" at bounding box center [410, 47] width 104 height 17
click at [407, 106] on div "19:00 (TC) - 29H-764.31" at bounding box center [401, 105] width 86 height 12
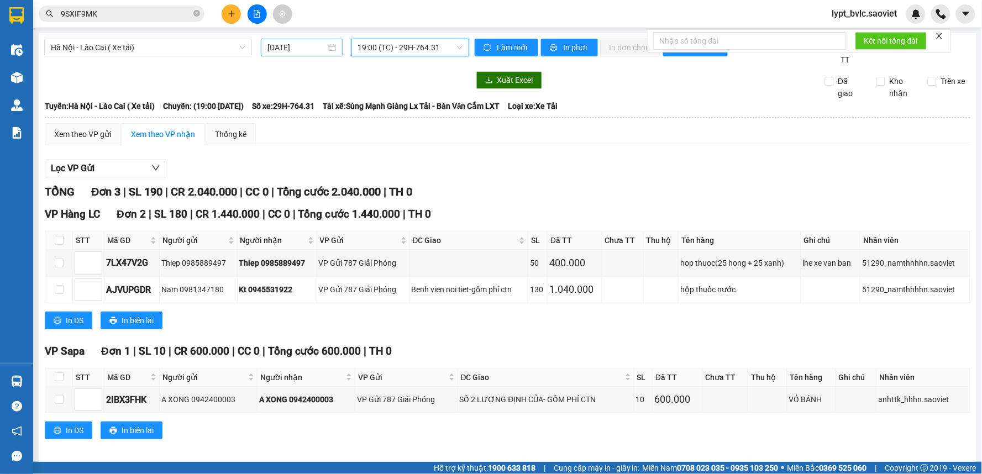
click at [304, 50] on input "[DATE]" at bounding box center [296, 47] width 58 height 12
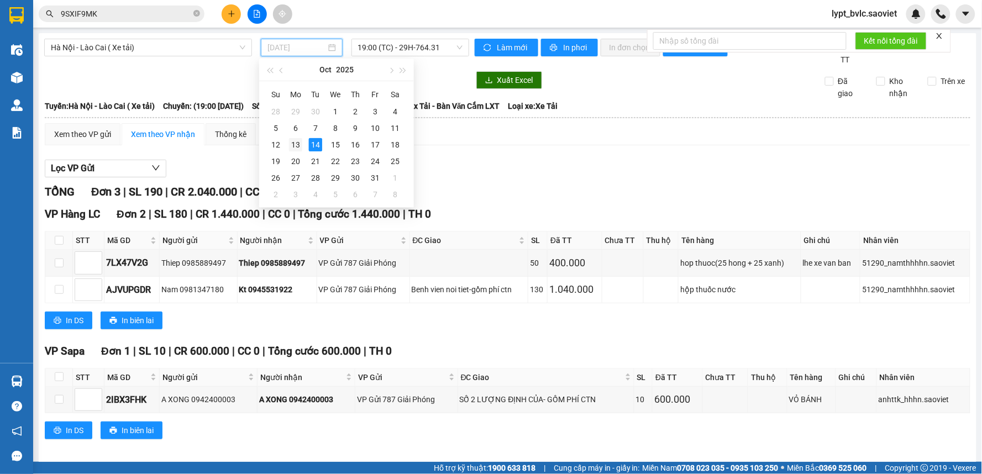
click at [291, 149] on div "13" at bounding box center [295, 144] width 13 height 13
type input "[DATE]"
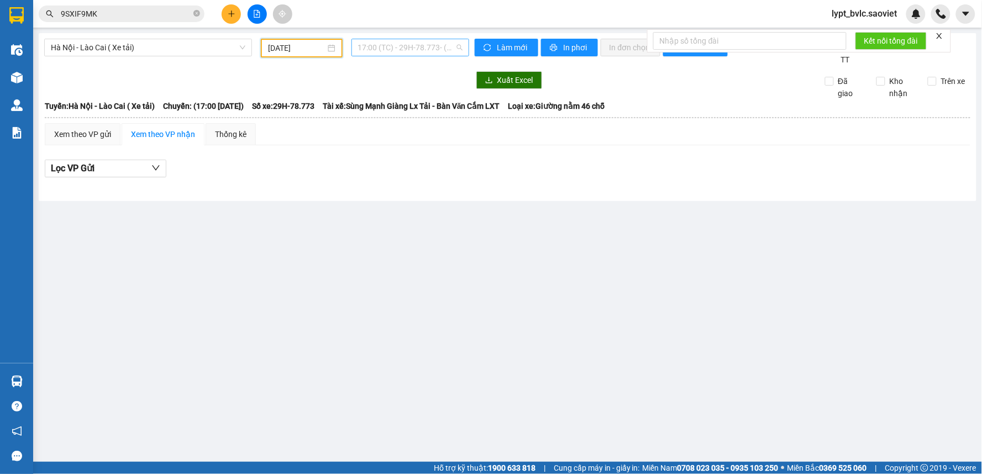
click at [409, 51] on span "17:00 (TC) - 29H-78.773 - (Đã hủy)" at bounding box center [410, 47] width 104 height 17
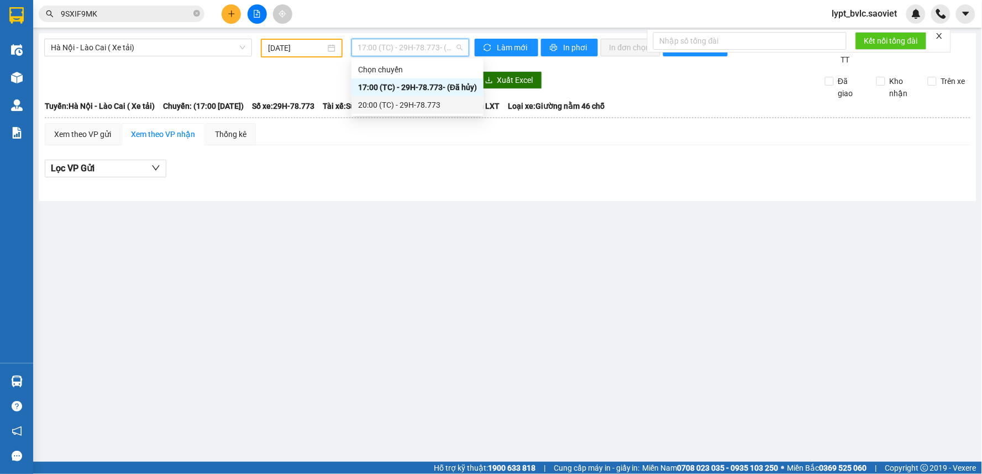
click at [418, 103] on div "20:00 (TC) - 29H-78.773" at bounding box center [417, 105] width 119 height 12
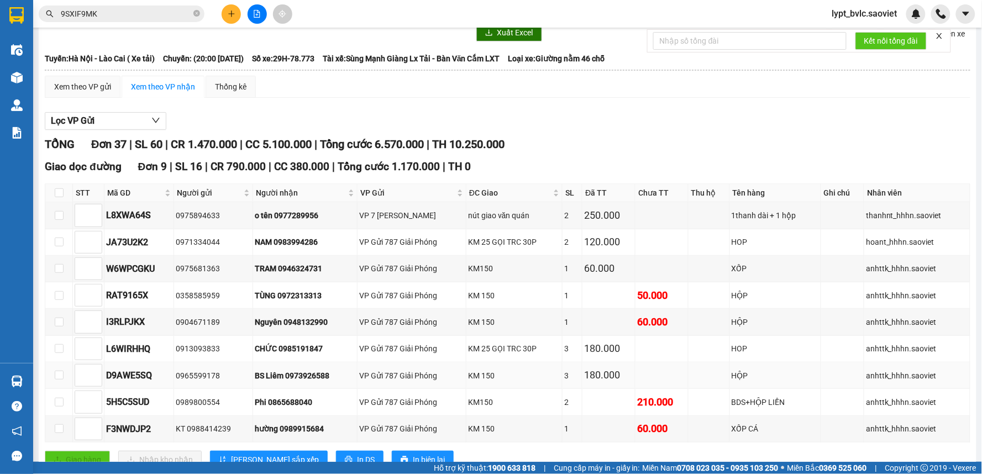
scroll to position [123, 0]
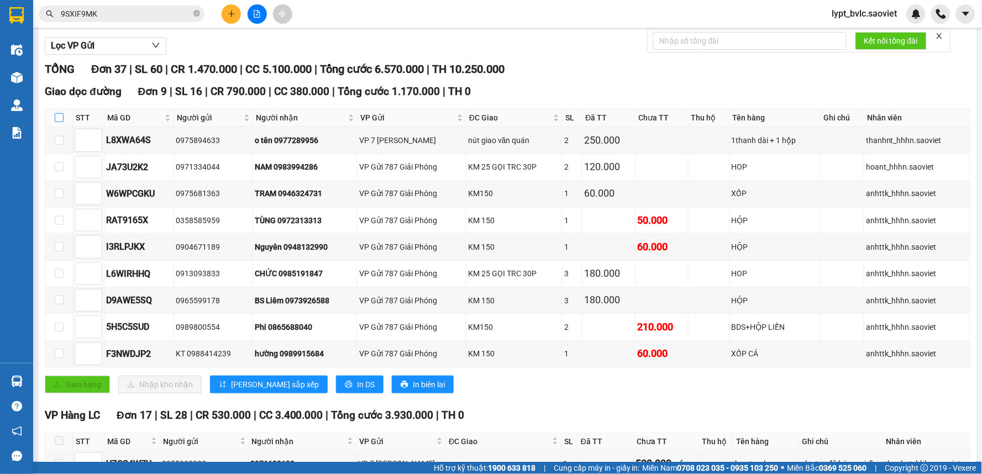
click at [57, 117] on input "checkbox" at bounding box center [59, 117] width 9 height 9
checkbox input "true"
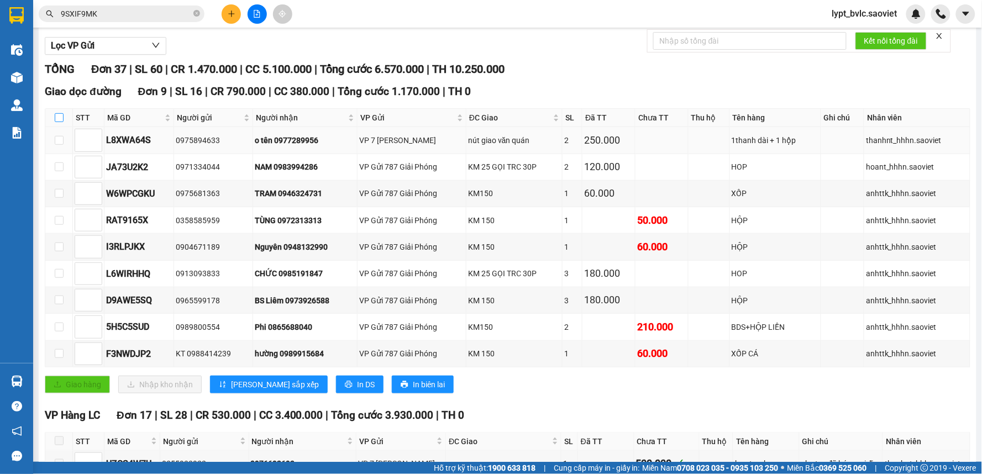
checkbox input "true"
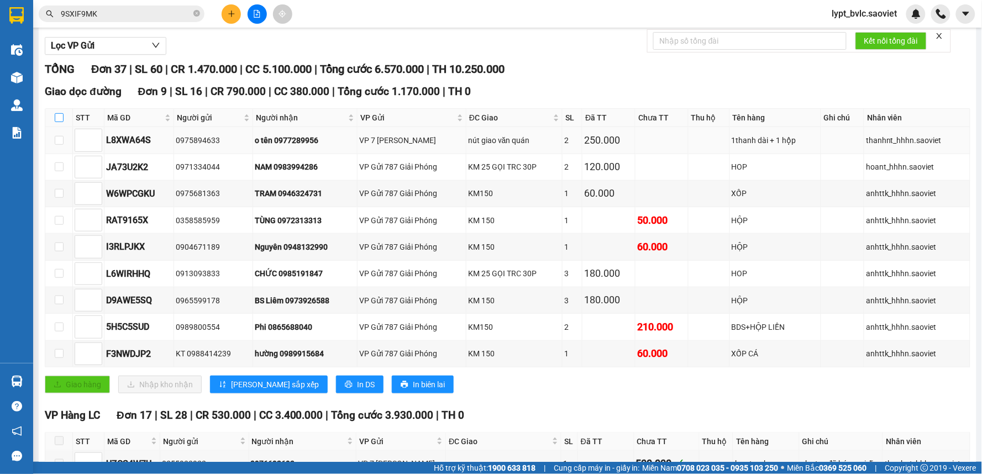
checkbox input "true"
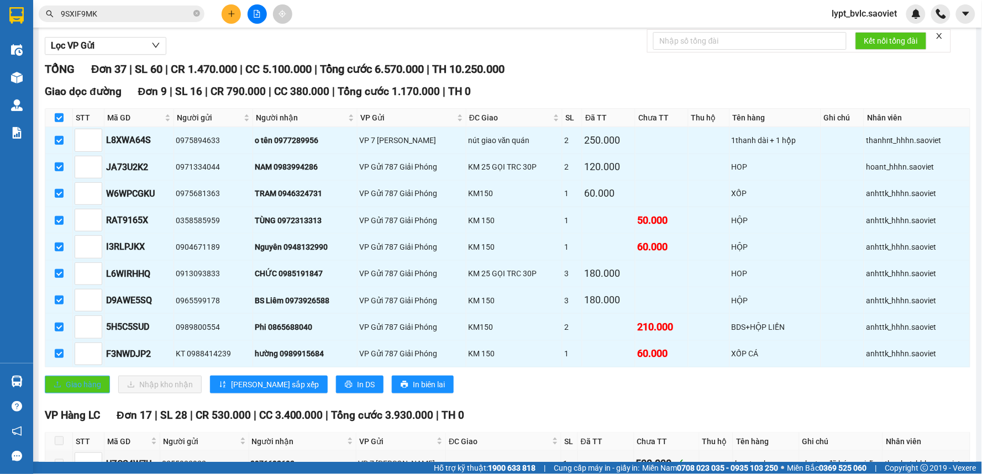
click at [83, 387] on span "Giao hàng" at bounding box center [83, 384] width 35 height 12
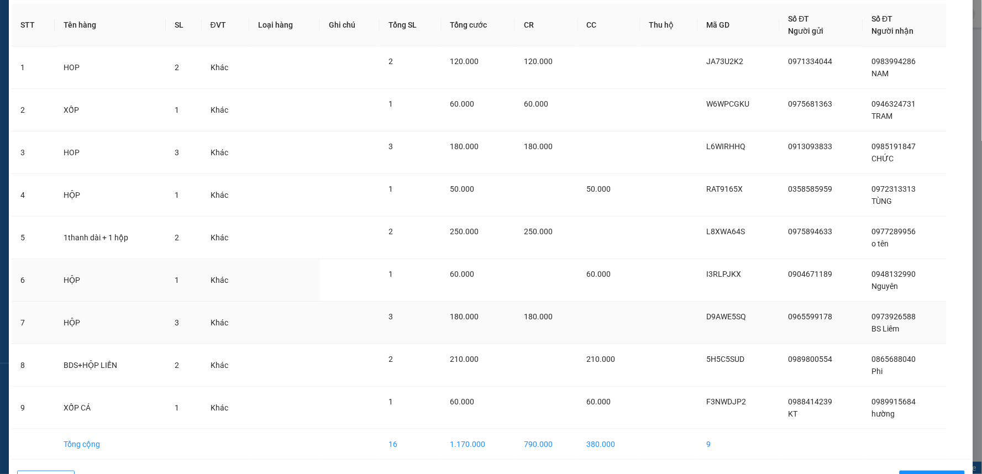
scroll to position [82, 0]
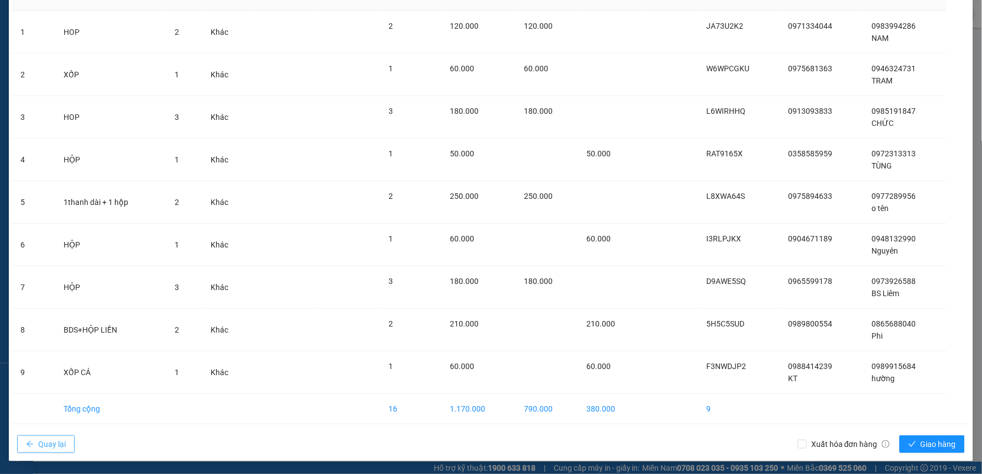
click at [50, 443] on span "Quay lại" at bounding box center [52, 444] width 28 height 12
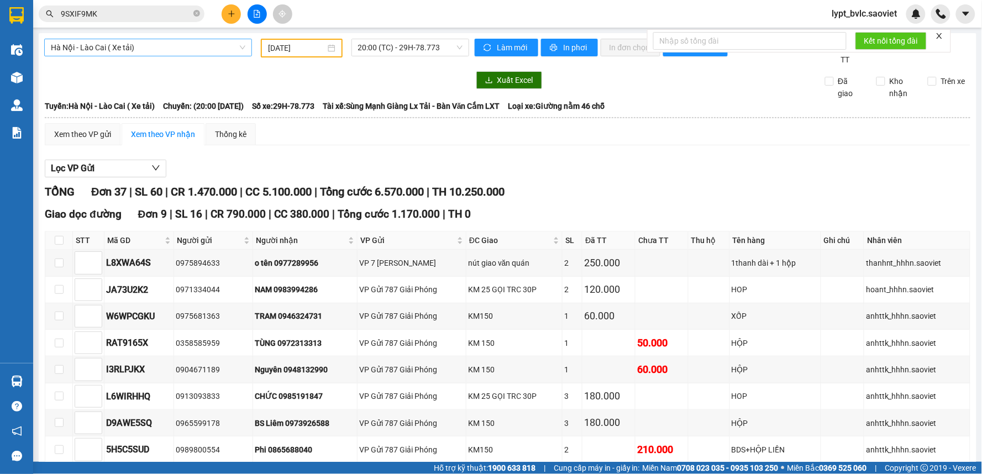
click at [138, 48] on span "Hà Nội - Lào Cai ( Xe tải)" at bounding box center [148, 47] width 194 height 17
click at [338, 162] on div "Lọc VP Gửi" at bounding box center [508, 169] width 926 height 18
click at [150, 43] on span "Hà Nội - Lào Cai ( Xe tải)" at bounding box center [148, 47] width 194 height 17
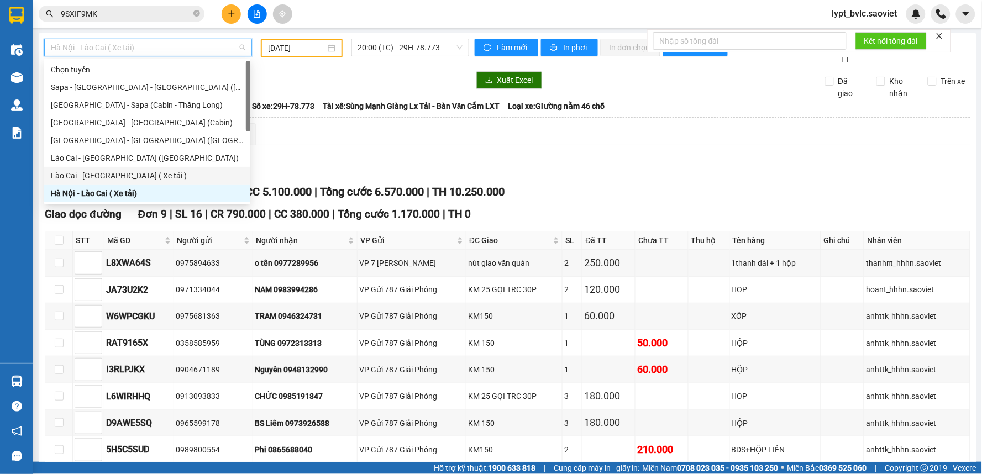
click at [87, 175] on div "Lào Cai - [GEOGRAPHIC_DATA] ( Xe tải )" at bounding box center [147, 176] width 193 height 12
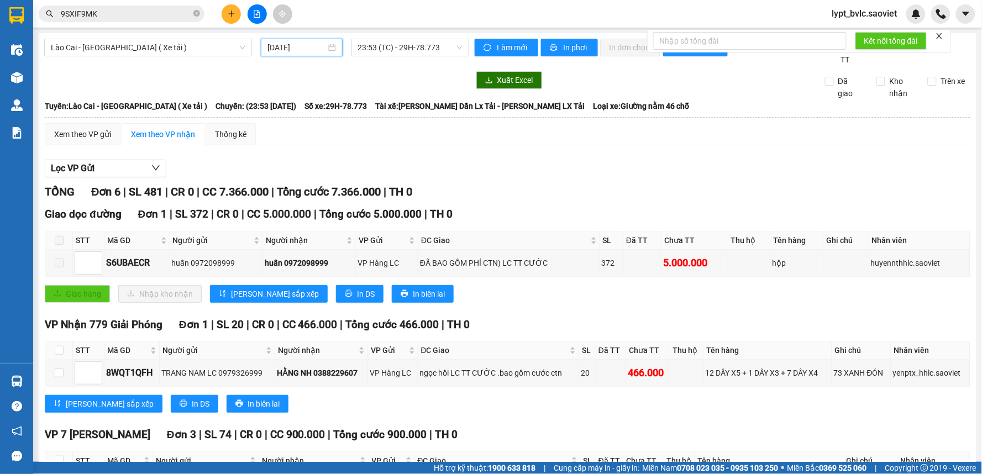
click at [293, 51] on input "[DATE]" at bounding box center [296, 47] width 58 height 12
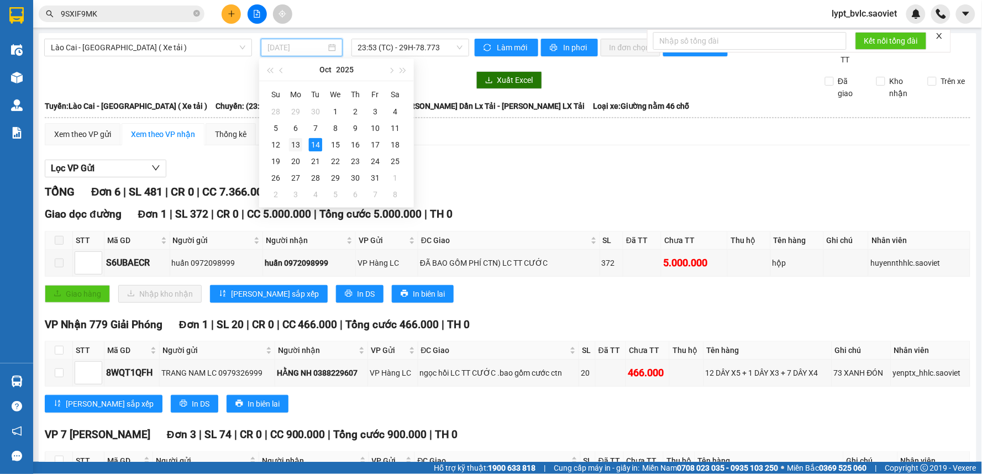
click at [298, 144] on div "13" at bounding box center [295, 144] width 13 height 13
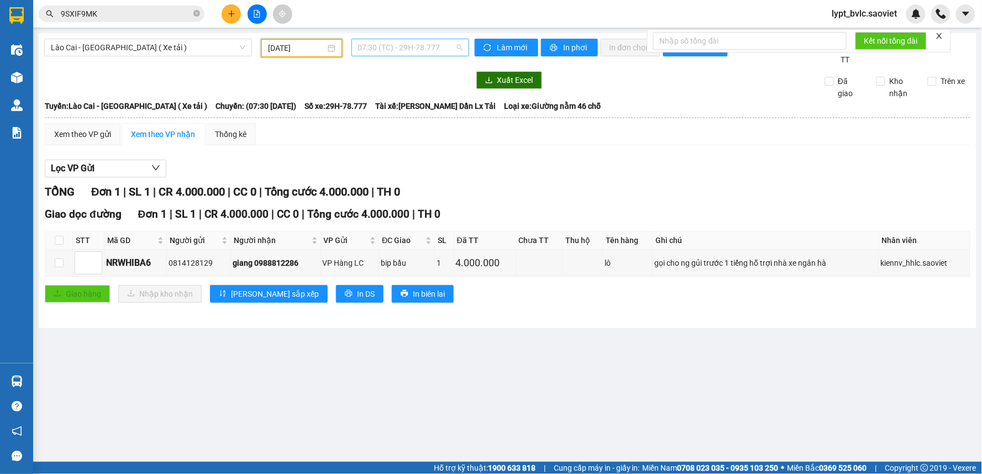
click at [417, 48] on span "07:30 (TC) - 29H-78.777" at bounding box center [410, 47] width 104 height 17
click at [414, 102] on div "23:55 (TC) - 29H-764.31" at bounding box center [401, 105] width 86 height 12
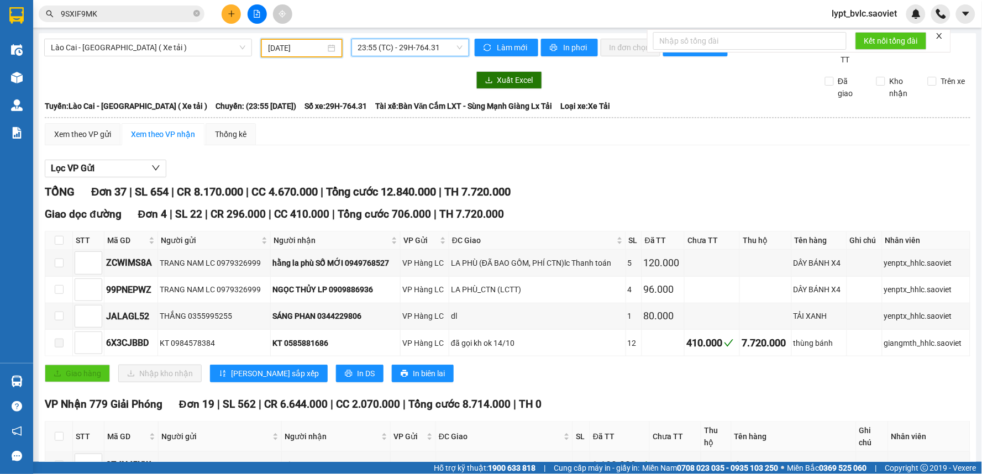
click at [308, 46] on input "[DATE]" at bounding box center [296, 48] width 57 height 12
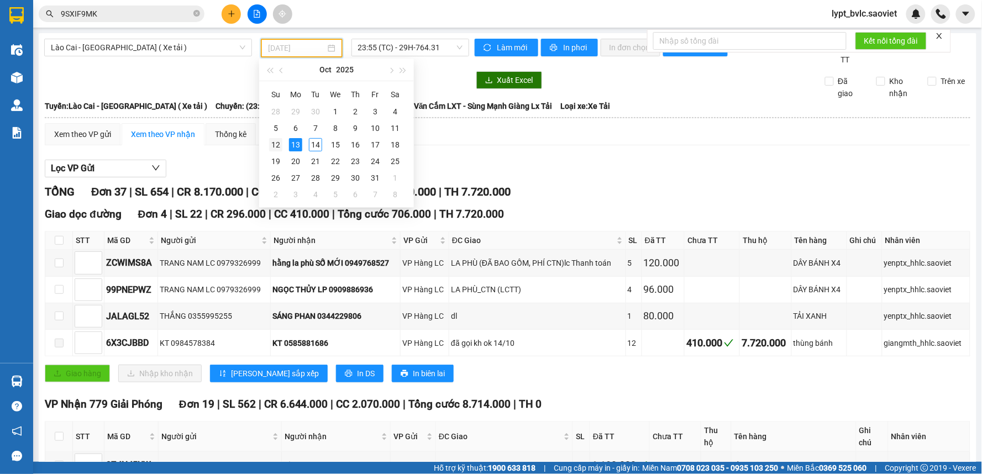
click at [276, 148] on div "12" at bounding box center [275, 144] width 13 height 13
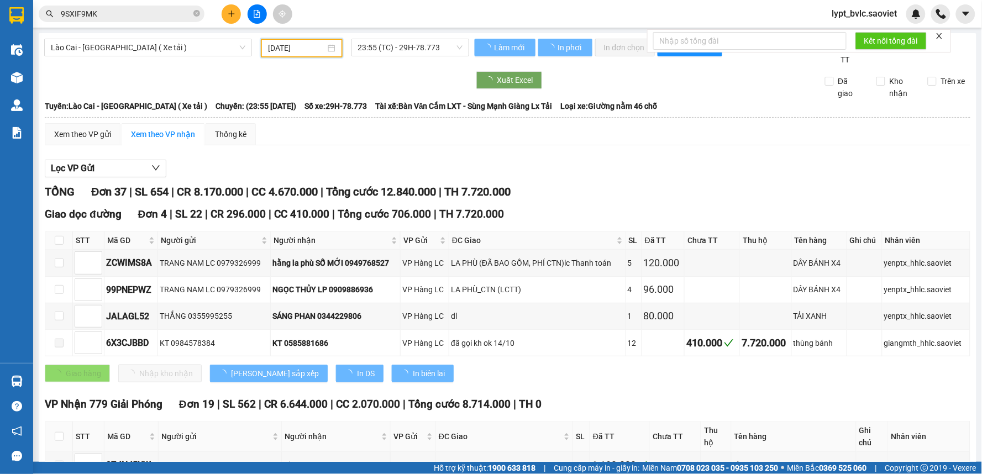
type input "[DATE]"
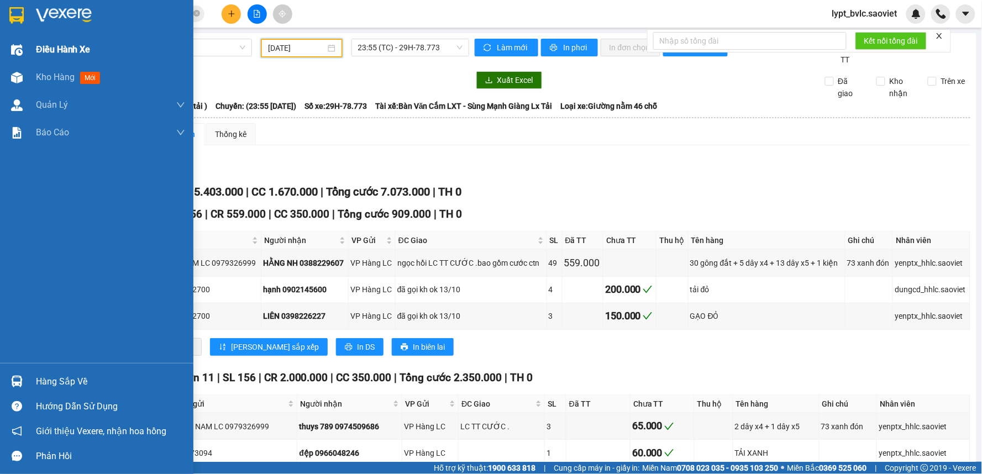
click at [66, 50] on span "Điều hành xe" at bounding box center [63, 50] width 55 height 14
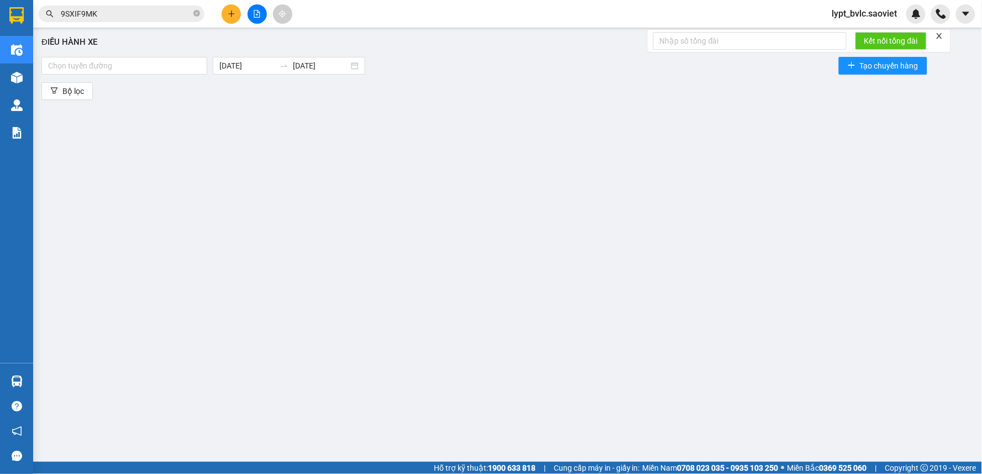
click at [353, 186] on div "Điều hành xe Chọn tuyến đường [DATE] [DATE] Tạo chuyến hàng Bộ lọc" at bounding box center [508, 239] width 938 height 412
click at [134, 65] on div at bounding box center [124, 65] width 160 height 13
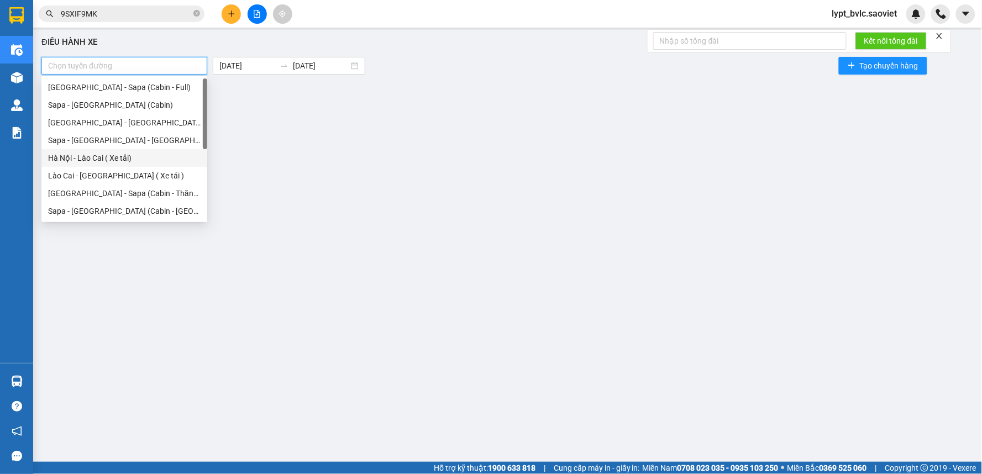
click at [118, 159] on div "Hà Nội - Lào Cai ( Xe tải)" at bounding box center [124, 158] width 153 height 12
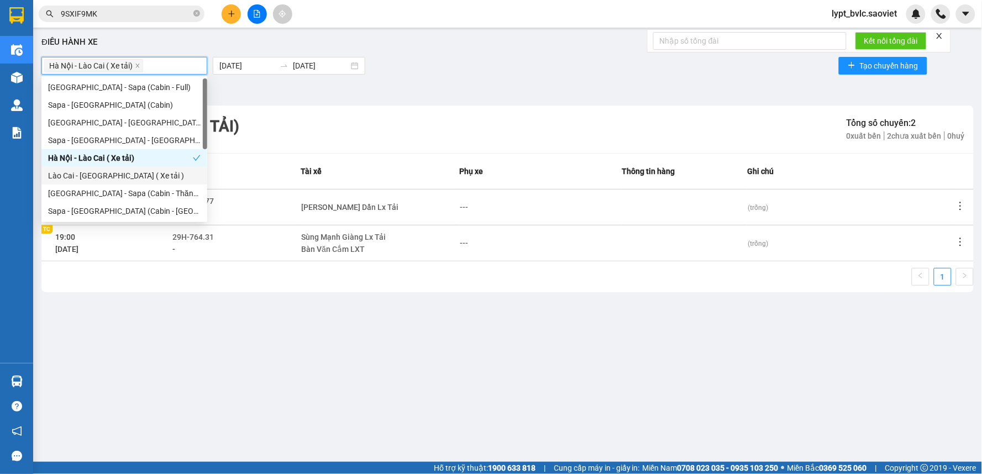
click at [113, 169] on div "Lào Cai - [GEOGRAPHIC_DATA] ( Xe tải )" at bounding box center [124, 176] width 166 height 18
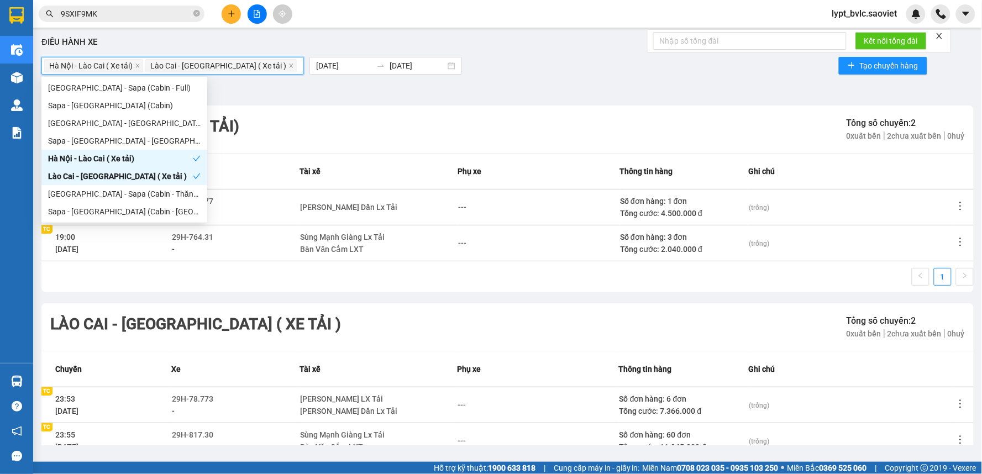
click at [442, 87] on div "Bộ lọc" at bounding box center [507, 91] width 932 height 18
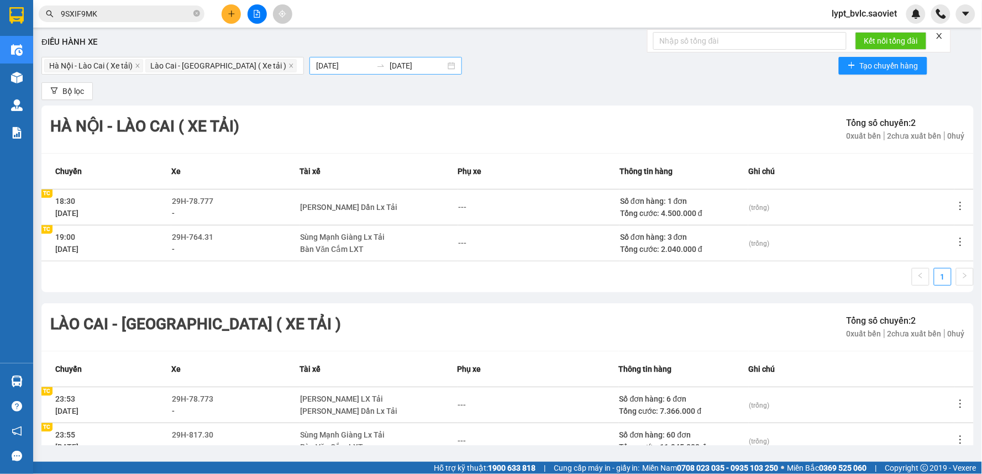
click at [376, 67] on icon "swap-right" at bounding box center [380, 65] width 9 height 9
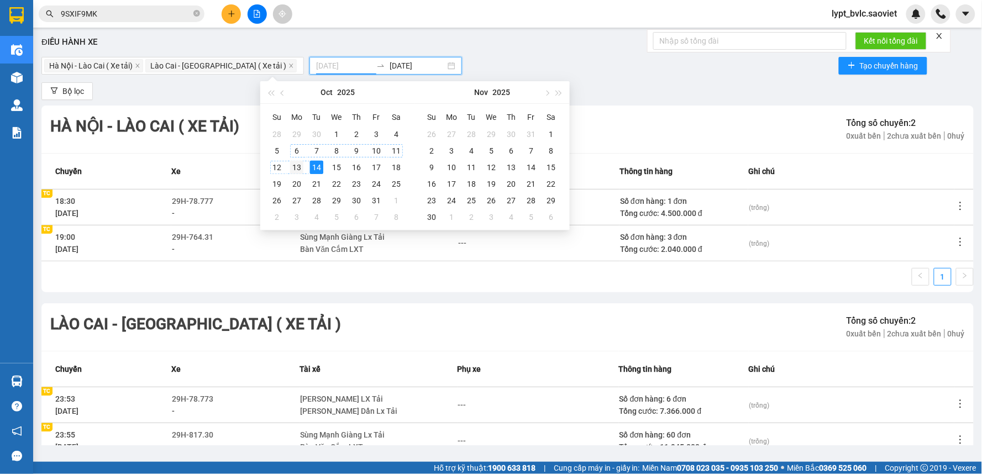
type input "[DATE]"
click at [291, 163] on div "13" at bounding box center [296, 167] width 13 height 13
type input "[DATE]"
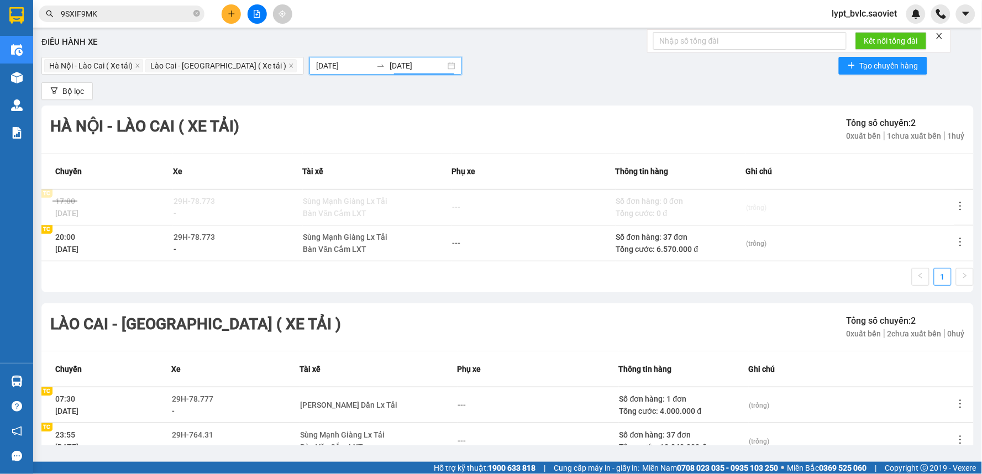
click at [316, 64] on input "[DATE]" at bounding box center [344, 66] width 56 height 12
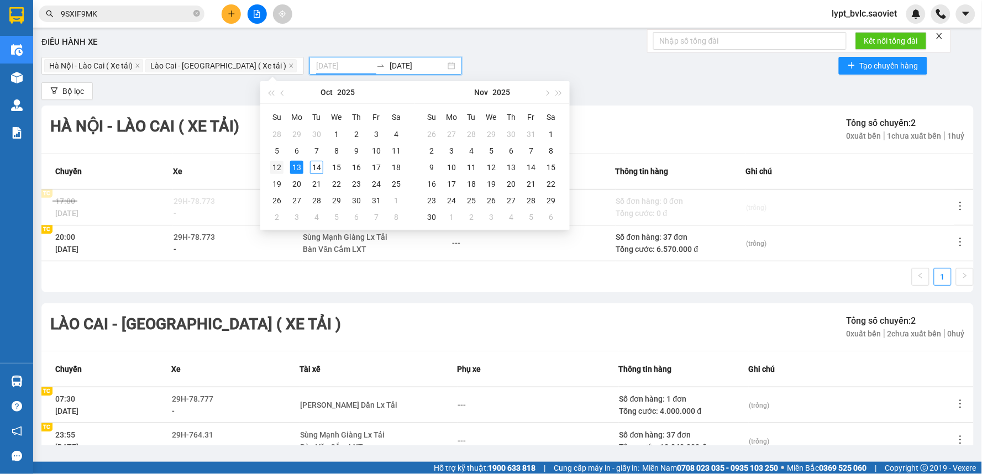
type input "[DATE]"
click at [274, 166] on div "12" at bounding box center [276, 167] width 13 height 13
type input "[DATE]"
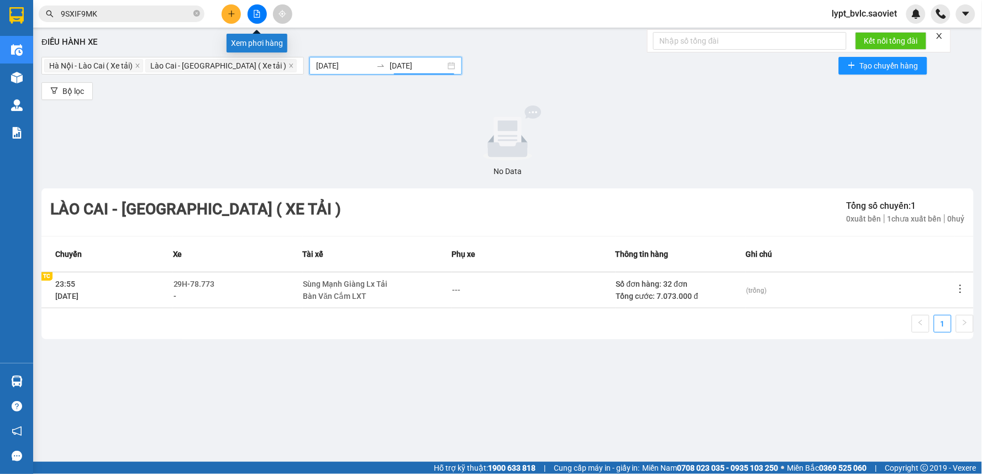
click at [254, 8] on button at bounding box center [257, 13] width 19 height 19
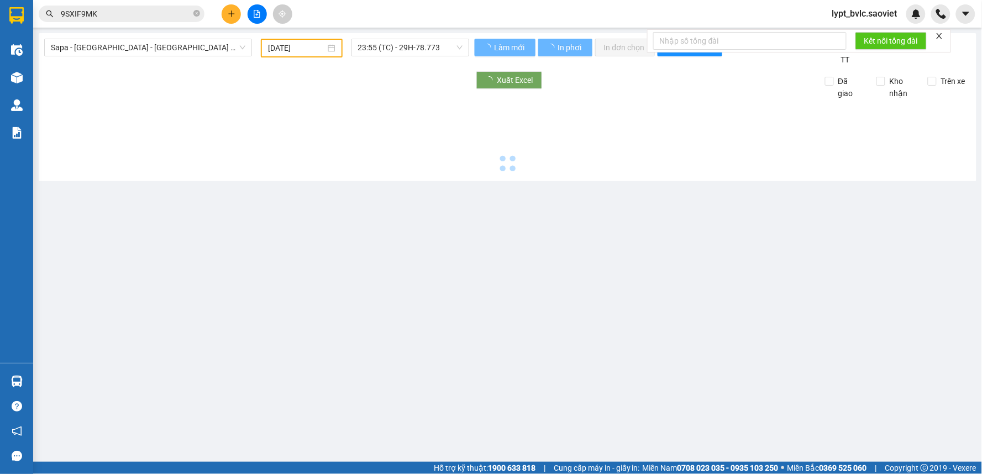
click at [164, 54] on span "Sapa - [GEOGRAPHIC_DATA] - [GEOGRAPHIC_DATA] ([GEOGRAPHIC_DATA])" at bounding box center [148, 47] width 194 height 17
type input "[DATE]"
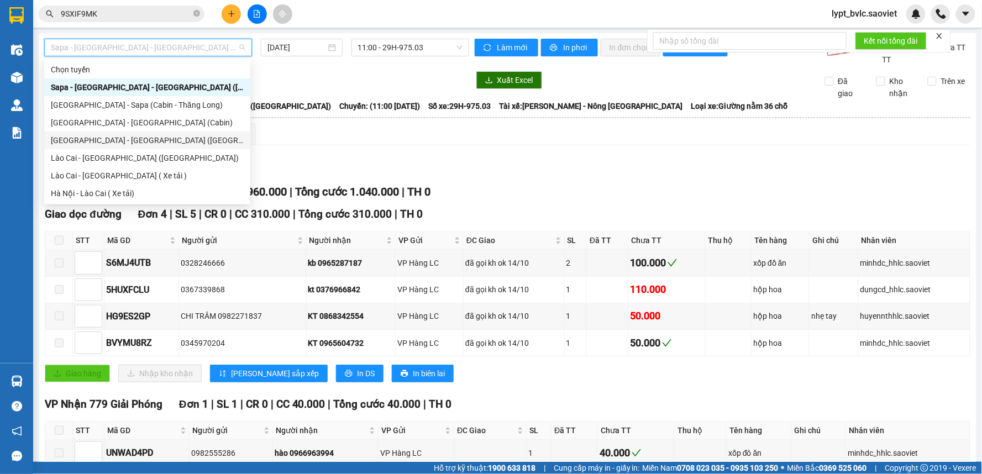
click at [133, 143] on div "[GEOGRAPHIC_DATA] - [GEOGRAPHIC_DATA] ([GEOGRAPHIC_DATA])" at bounding box center [147, 140] width 193 height 12
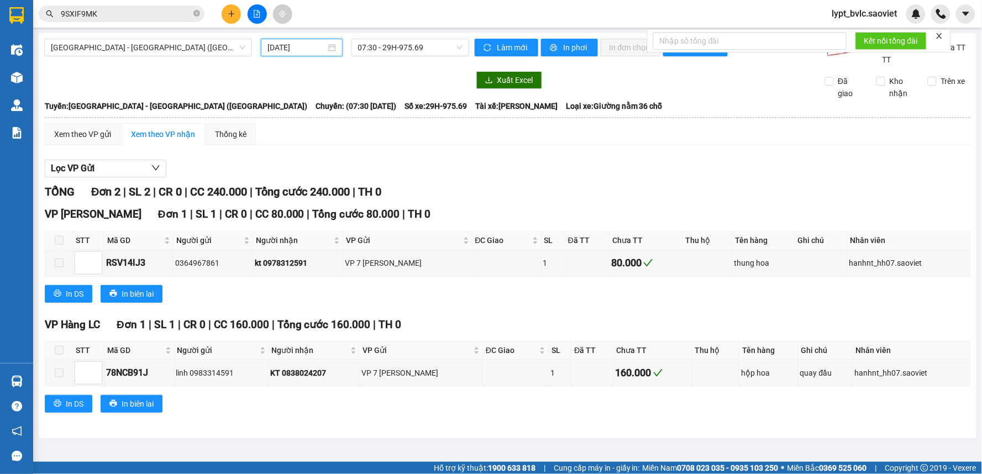
click at [313, 50] on input "[DATE]" at bounding box center [296, 47] width 58 height 12
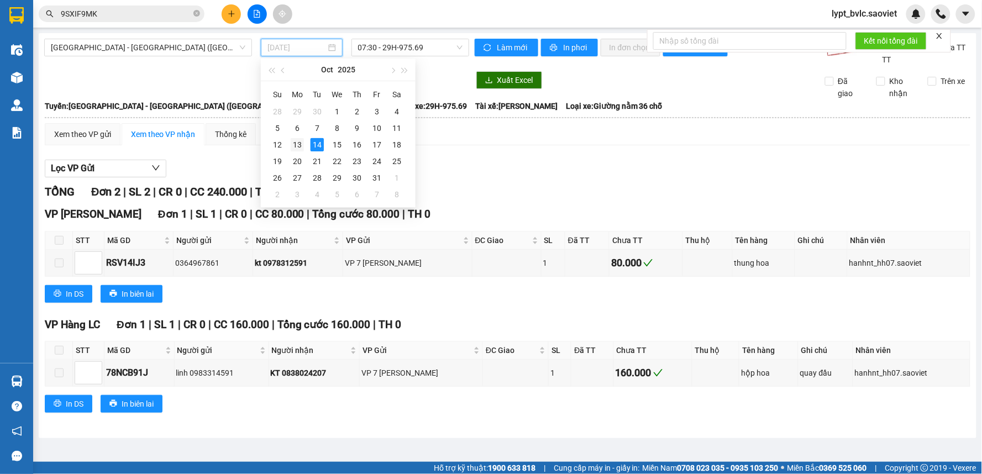
click at [296, 145] on div "13" at bounding box center [297, 144] width 13 height 13
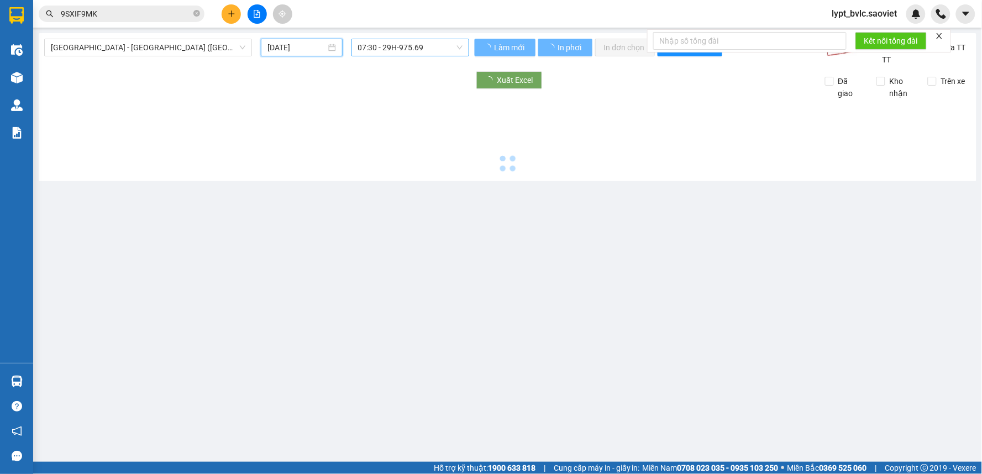
type input "[DATE]"
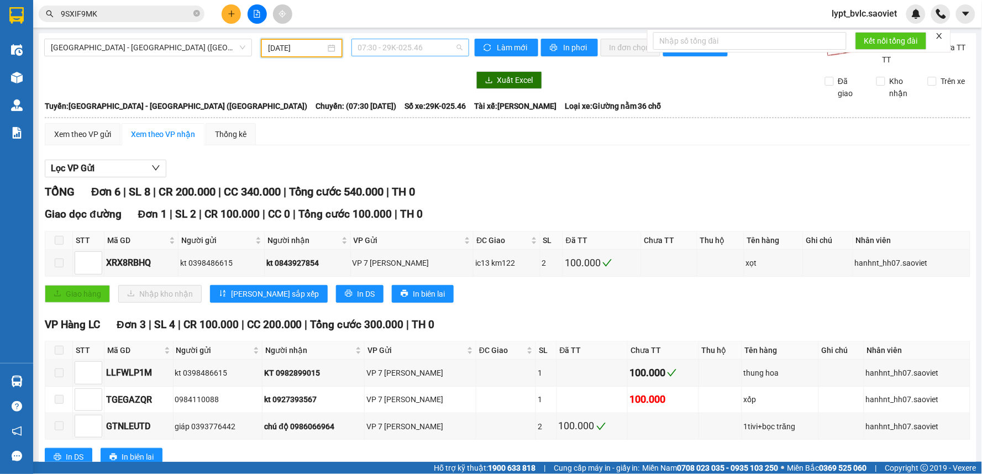
click at [402, 51] on span "07:30 - 29K-025.46" at bounding box center [410, 47] width 104 height 17
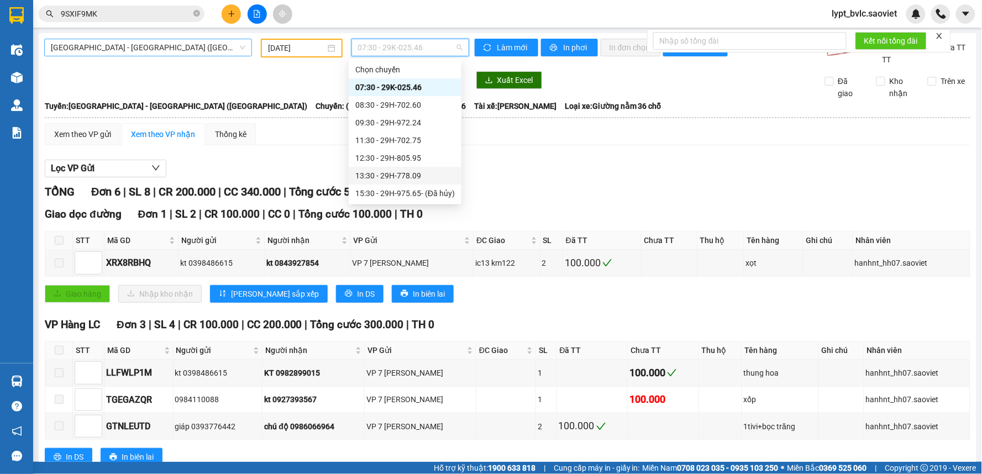
click at [155, 47] on span "[GEOGRAPHIC_DATA] - [GEOGRAPHIC_DATA] ([GEOGRAPHIC_DATA])" at bounding box center [148, 47] width 194 height 17
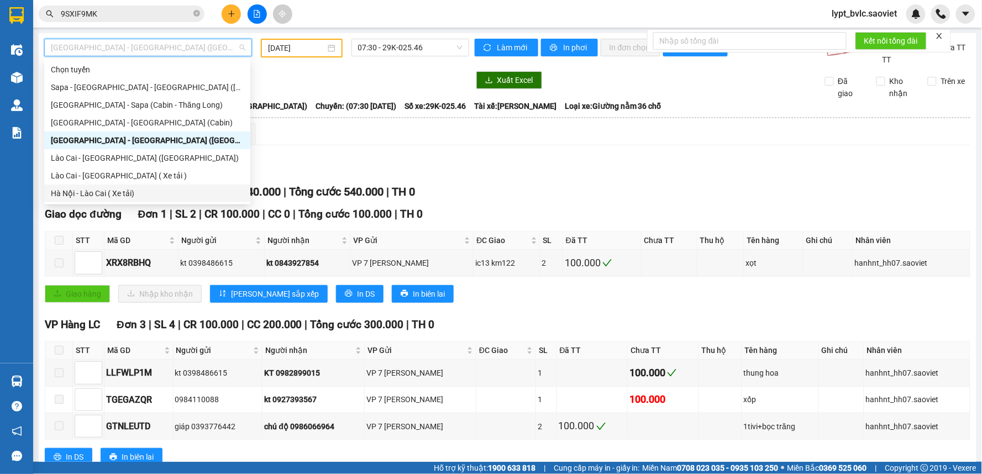
click at [107, 194] on div "Hà Nội - Lào Cai ( Xe tải)" at bounding box center [147, 193] width 193 height 12
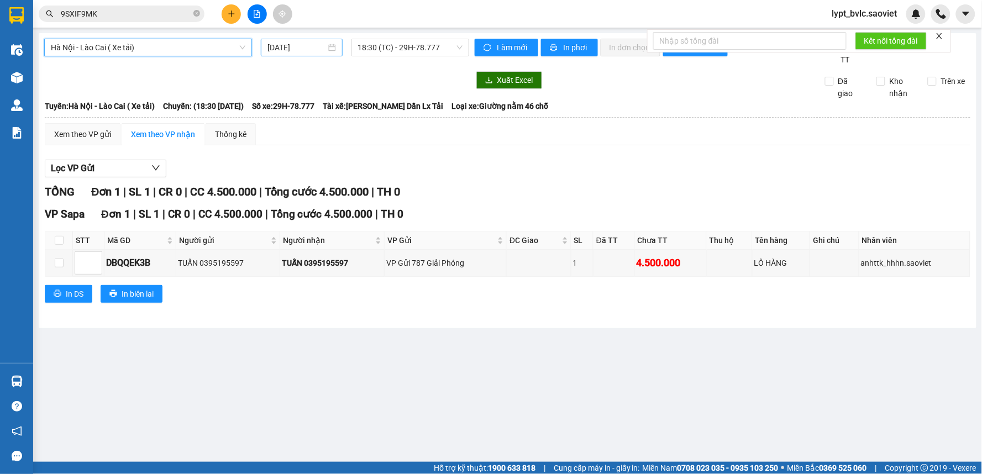
click at [306, 47] on input "[DATE]" at bounding box center [296, 47] width 58 height 12
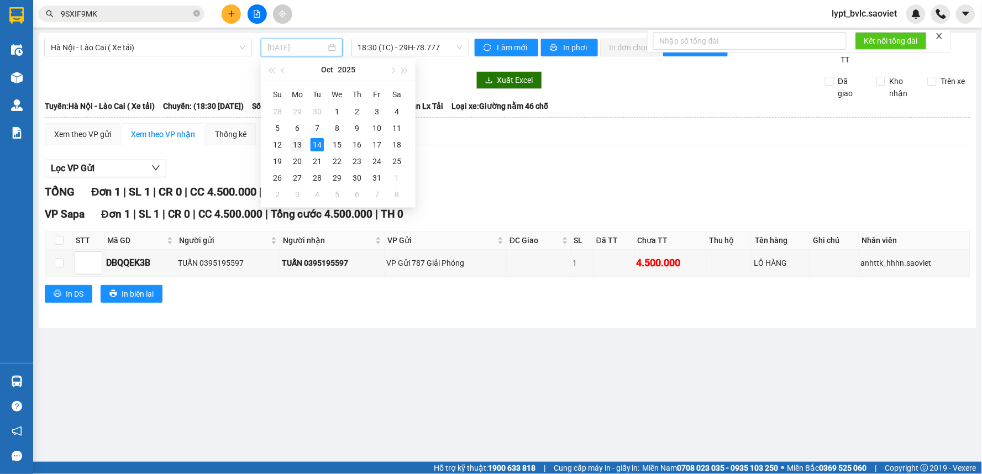
click at [292, 145] on div "13" at bounding box center [297, 144] width 13 height 13
type input "[DATE]"
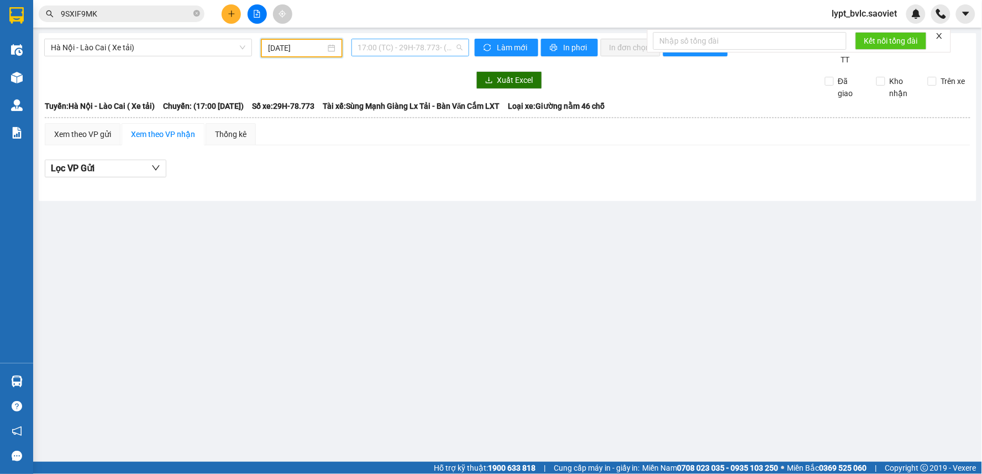
click at [411, 46] on span "17:00 (TC) - 29H-78.773 - (Đã hủy)" at bounding box center [410, 47] width 104 height 17
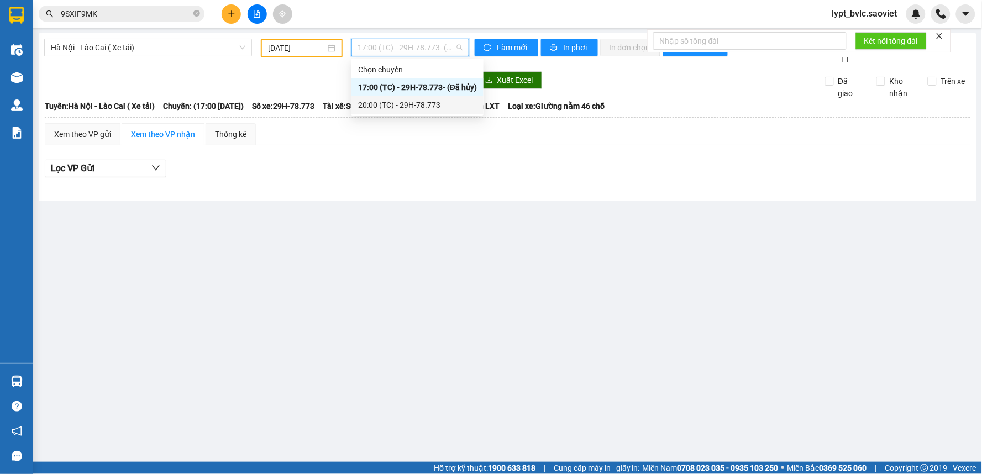
click at [442, 106] on div "20:00 (TC) - 29H-78.773" at bounding box center [417, 105] width 119 height 12
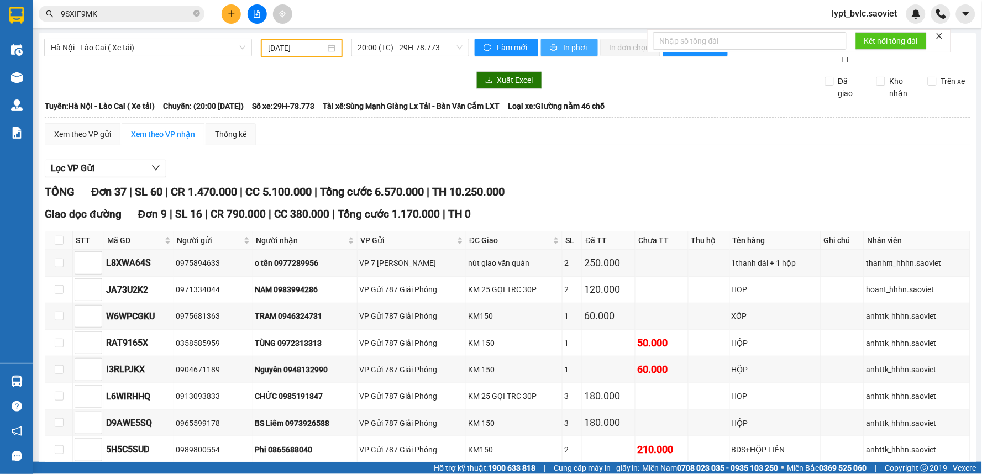
click at [570, 46] on span "In phơi" at bounding box center [576, 47] width 25 height 12
click at [671, 187] on div "TỔNG Đơn 37 | SL 60 | CR 1.470.000 | CC 5.100.000 | Tổng cước 6.570.000 | TH 10…" at bounding box center [508, 191] width 926 height 17
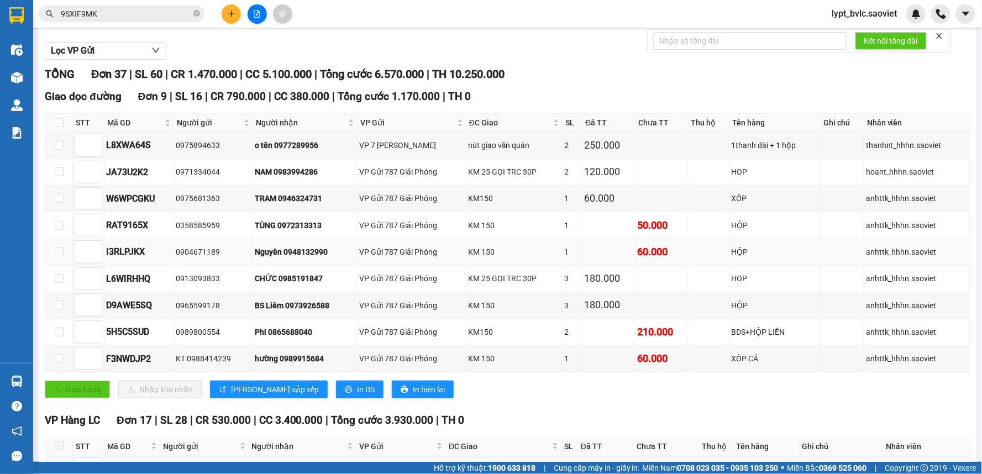
scroll to position [123, 0]
